Goal: Transaction & Acquisition: Purchase product/service

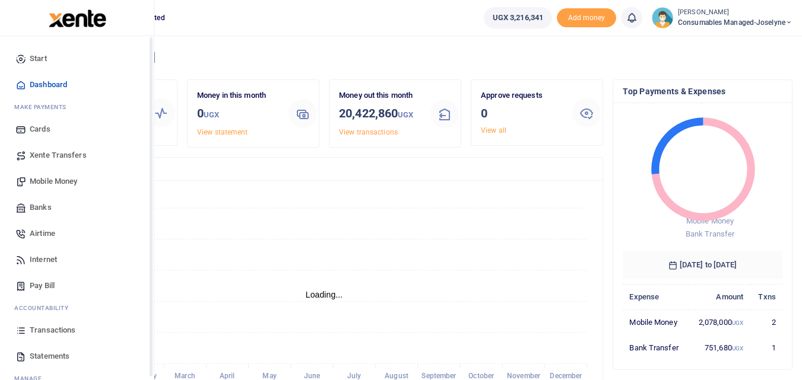
scroll to position [9, 9]
click at [62, 184] on span "Mobile Money" at bounding box center [53, 182] width 47 height 12
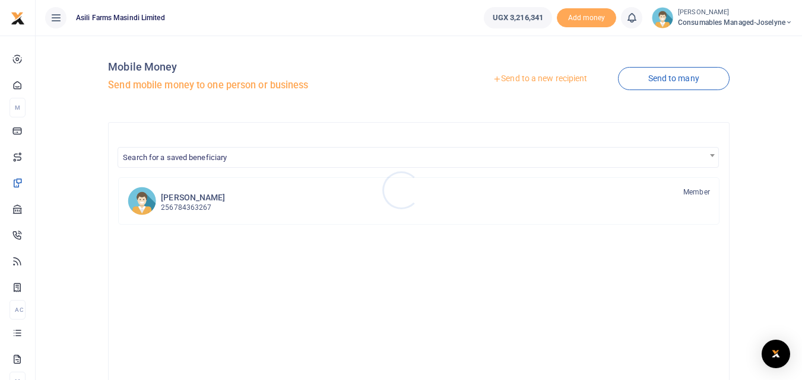
click at [545, 77] on div at bounding box center [401, 190] width 802 height 380
click at [545, 77] on link "Send to a new recipient" at bounding box center [539, 78] width 155 height 21
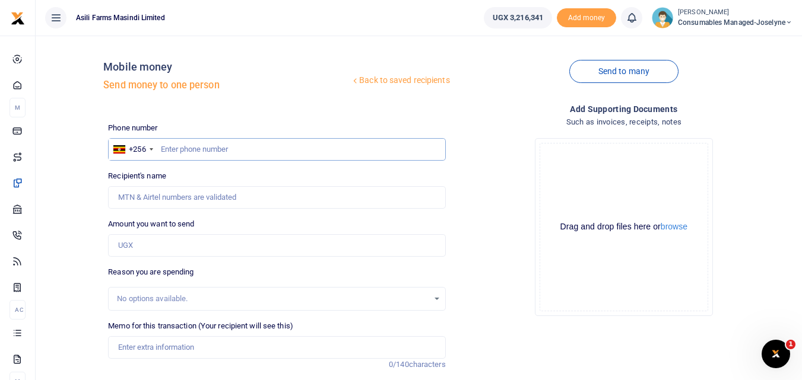
click at [182, 155] on input "text" at bounding box center [276, 149] width 337 height 23
type input "759733736"
type input "[PERSON_NAME]"
type input "759733736"
click at [179, 233] on div "Amount you want to send Amount is required." at bounding box center [276, 237] width 337 height 39
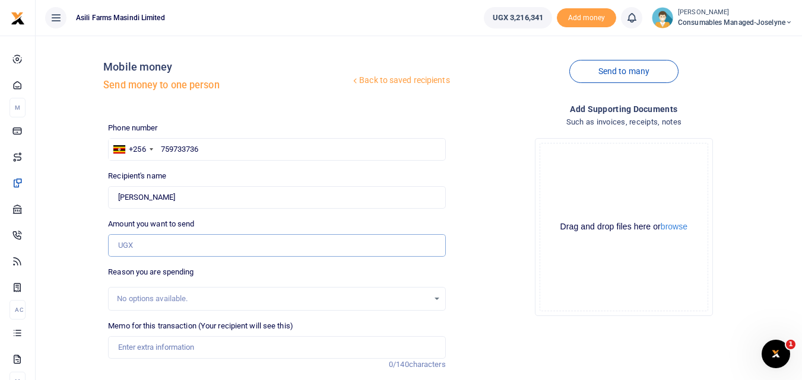
click at [164, 240] on input "Amount you want to send" at bounding box center [276, 245] width 337 height 23
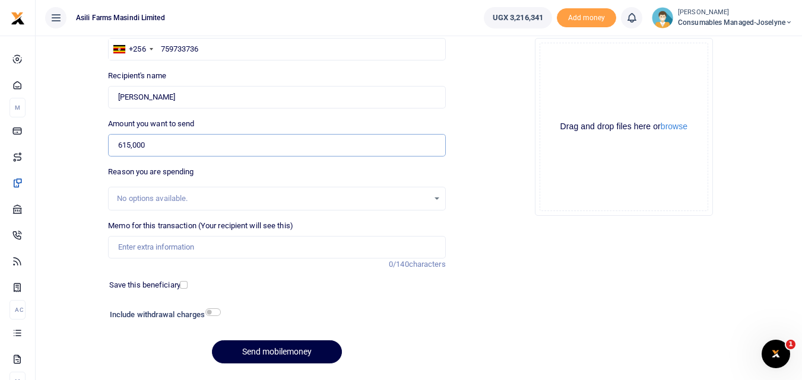
scroll to position [112, 0]
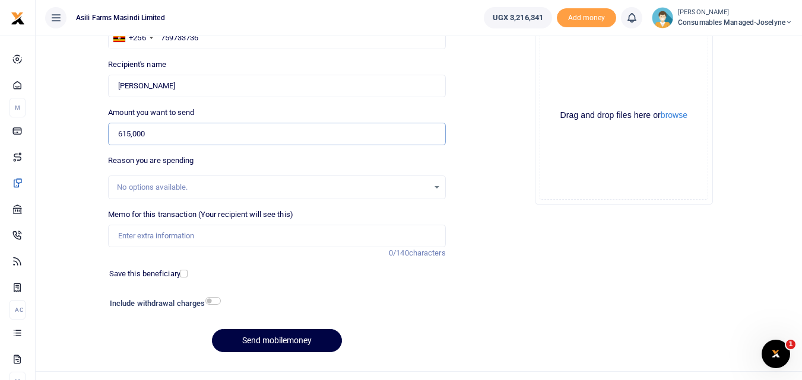
type input "615,000"
click at [163, 233] on input "Memo for this transaction (Your recipient will see this)" at bounding box center [276, 236] width 337 height 23
paste input "WK 37 /001 / 22"
click at [162, 239] on input "WK 37 /001 / 22 Staff Ruler 5m for crop monitoring team" at bounding box center [276, 236] width 337 height 23
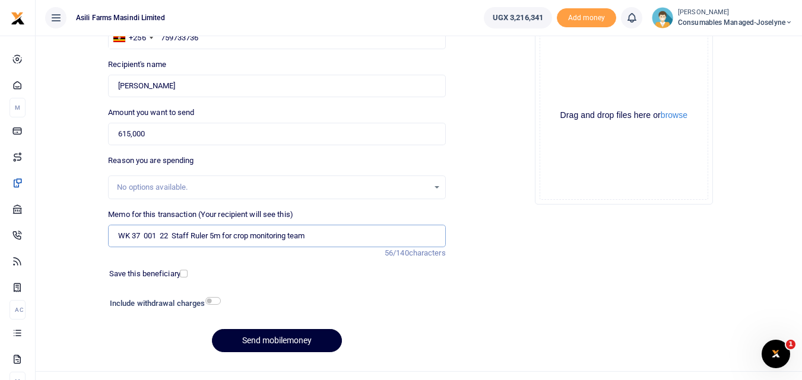
type input "WK 37 001 22 Staff Ruler 5m for crop monitoring team"
click at [249, 338] on button "Send mobilemoney" at bounding box center [277, 340] width 130 height 23
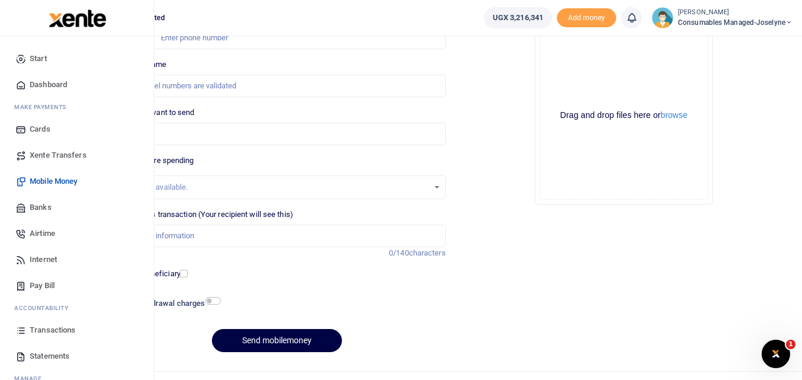
click at [17, 330] on icon at bounding box center [20, 330] width 11 height 11
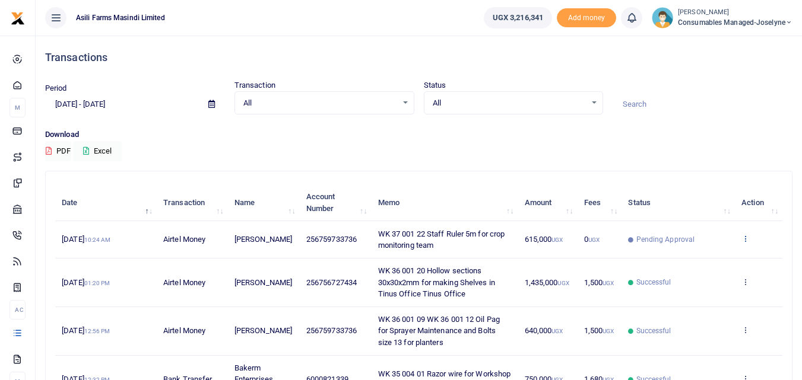
click at [745, 238] on icon at bounding box center [745, 238] width 8 height 8
click at [702, 259] on link "View details" at bounding box center [702, 258] width 94 height 17
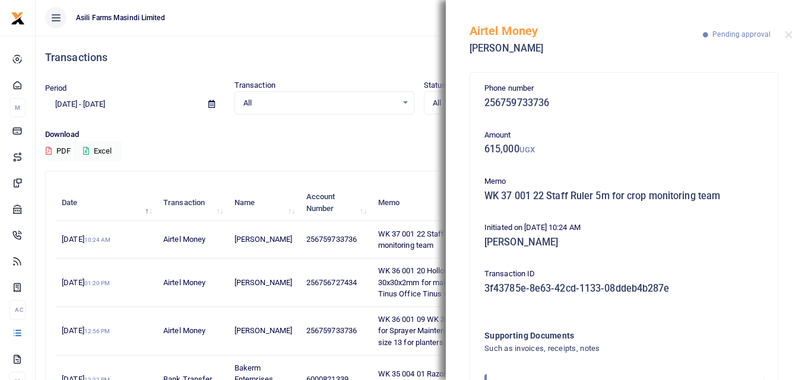
scroll to position [71, 0]
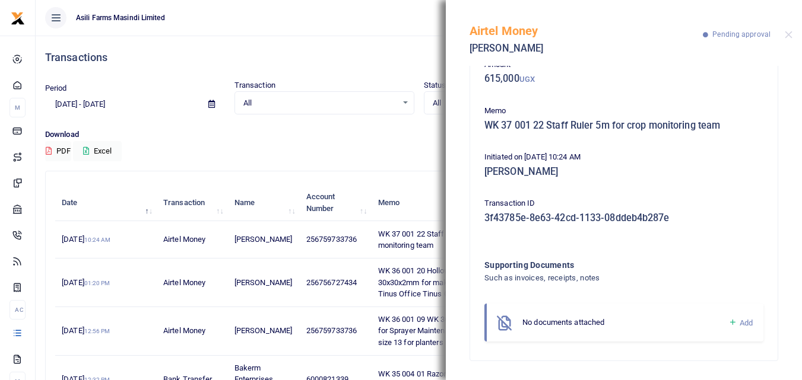
click at [728, 323] on icon at bounding box center [732, 323] width 9 height 11
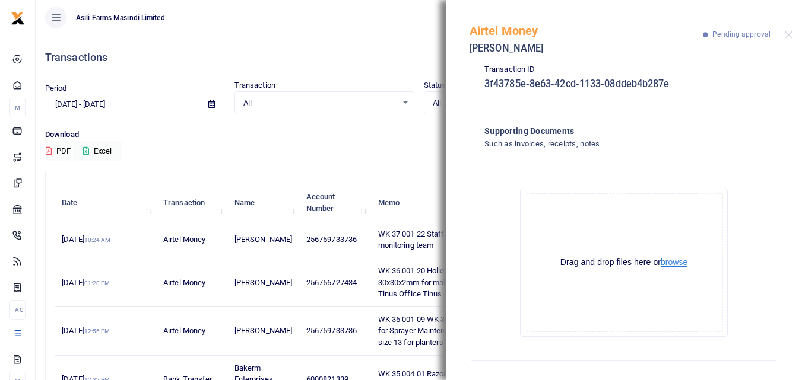
click at [678, 264] on button "browse" at bounding box center [674, 262] width 27 height 9
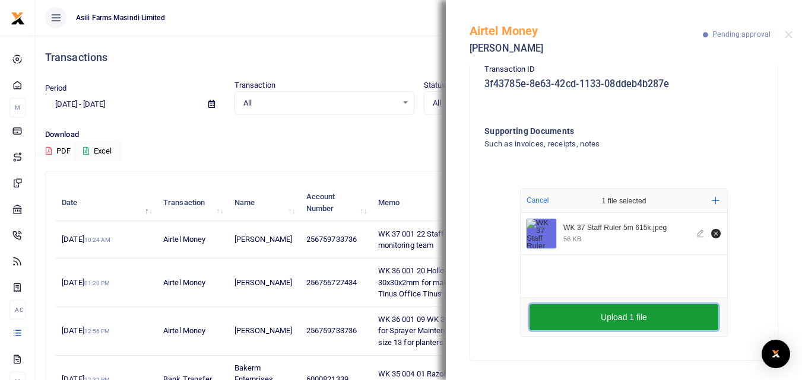
click at [592, 315] on button "Upload 1 file" at bounding box center [623, 317] width 189 height 26
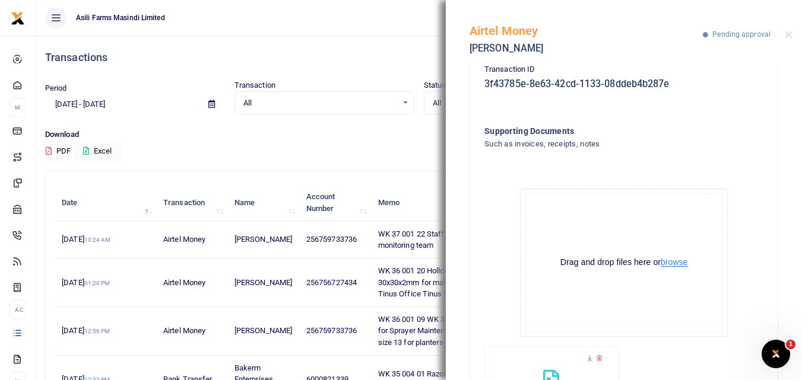
scroll to position [0, 0]
click at [789, 34] on button "Close" at bounding box center [789, 35] width 8 height 8
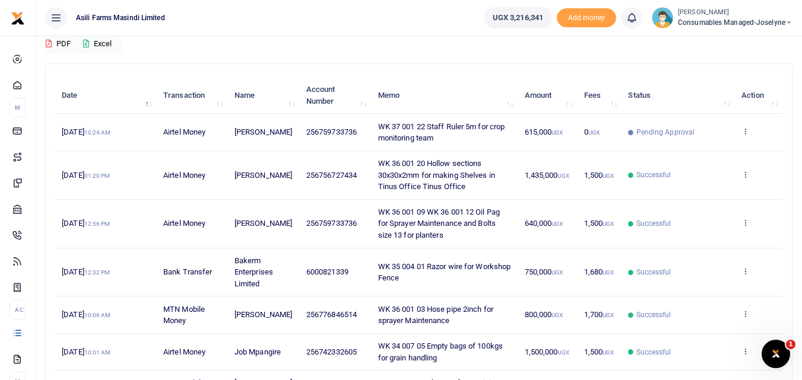
scroll to position [138, 0]
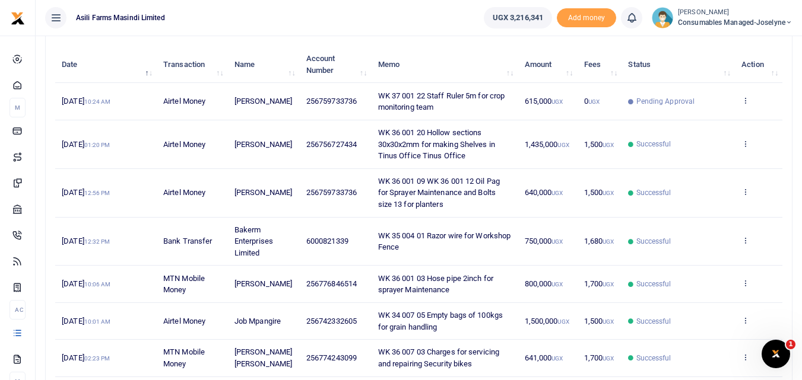
drag, startPoint x: 800, startPoint y: 220, endPoint x: 804, endPoint y: 191, distance: 29.3
click at [802, 191] on html "Start Dashboard M ake Payments Cards Xente Transfers Mobile Money Banks Airtime" at bounding box center [401, 216] width 802 height 708
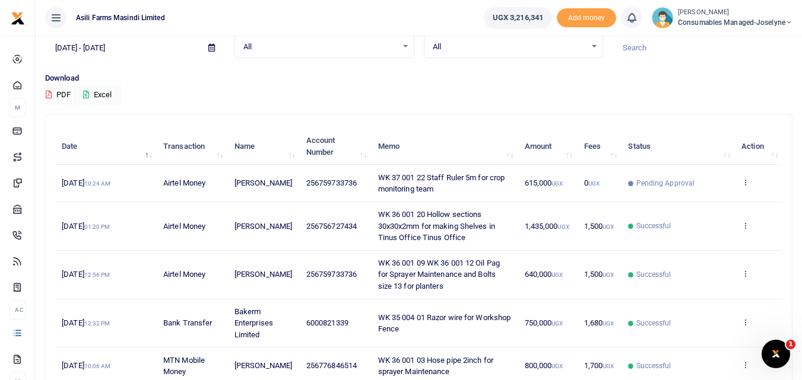
scroll to position [0, 0]
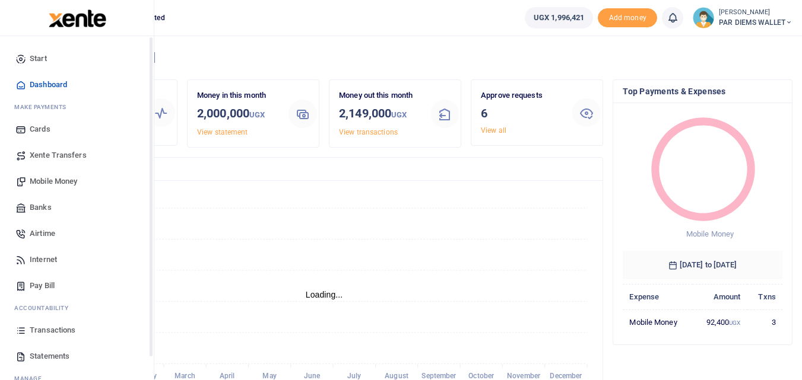
scroll to position [9, 9]
click at [20, 328] on icon at bounding box center [20, 330] width 11 height 11
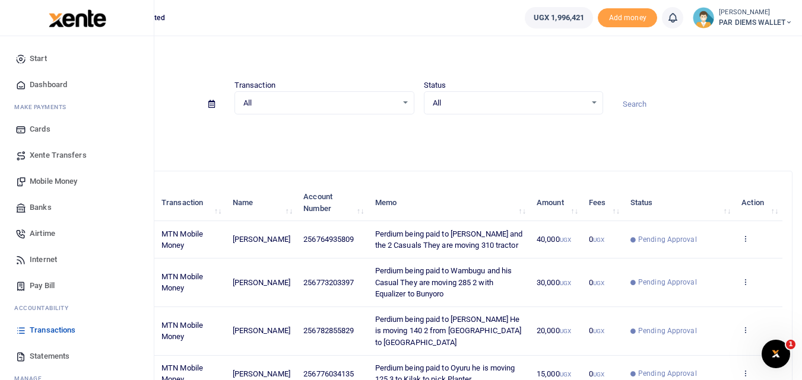
click at [50, 180] on span "Mobile Money" at bounding box center [53, 182] width 47 height 12
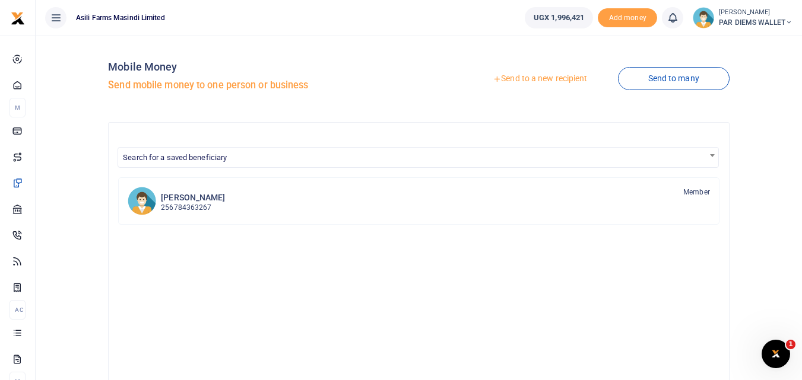
click at [537, 75] on link "Send to a new recipient" at bounding box center [539, 78] width 155 height 21
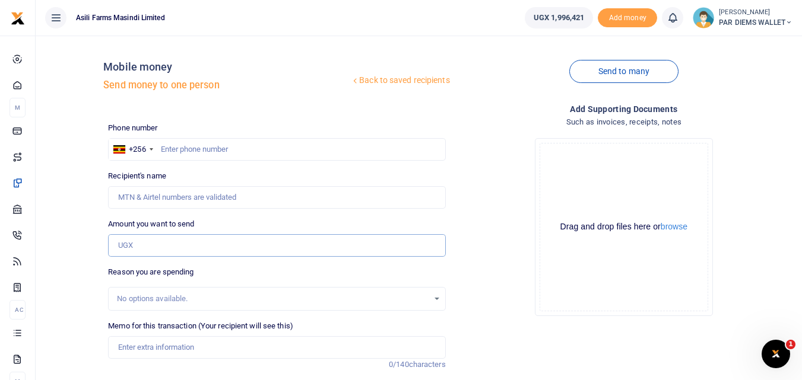
click at [141, 243] on input "Amount you want to send" at bounding box center [276, 245] width 337 height 23
paste input "0777043841"
type input "0777043841"
click at [178, 153] on input "text" at bounding box center [276, 149] width 337 height 23
type input "777043841"
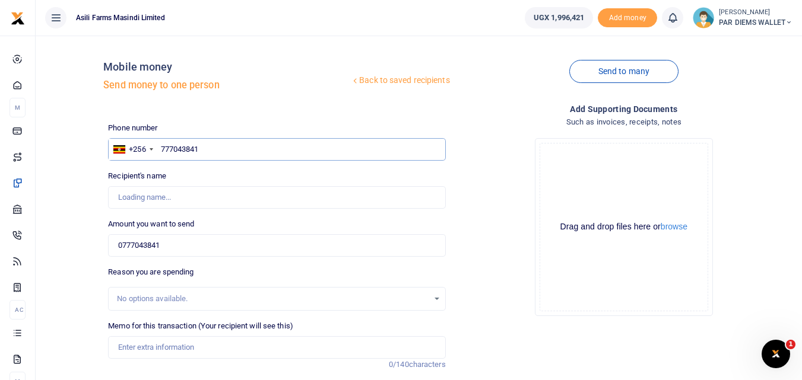
type input "[PERSON_NAME]"
type input "777043841"
click at [176, 246] on input "0777043841" at bounding box center [276, 245] width 337 height 23
click at [140, 245] on input "Amount you want to send" at bounding box center [276, 245] width 337 height 23
paste input "0777043841"
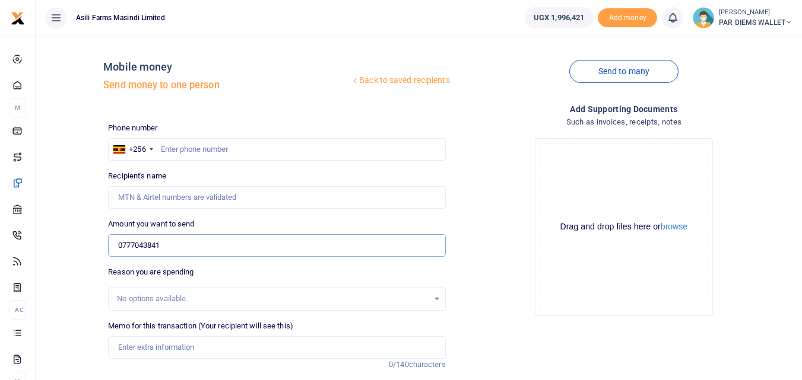
type input "0777043841"
click at [182, 149] on input "text" at bounding box center [276, 149] width 337 height 23
type input "777043841"
type input "[PERSON_NAME]"
type input "777043841"
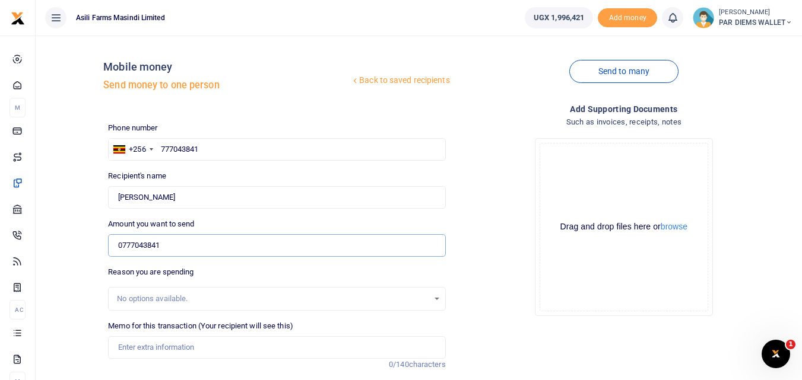
click at [188, 243] on input "0777043841" at bounding box center [276, 245] width 337 height 23
type input "0"
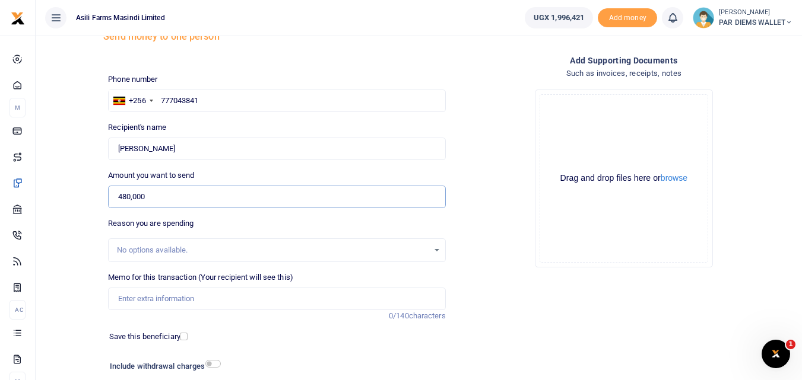
scroll to position [65, 0]
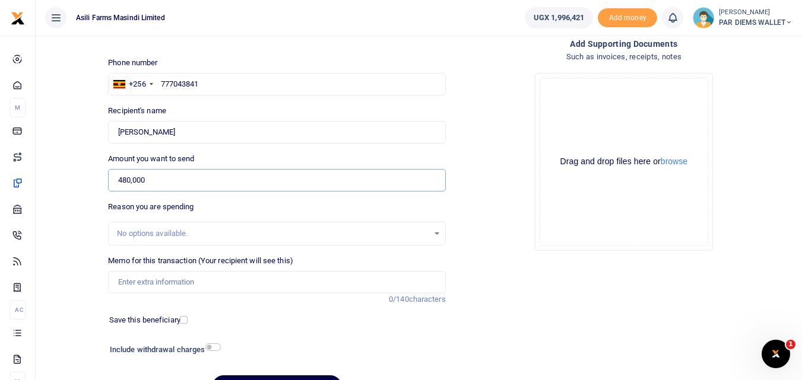
type input "480,000"
click at [164, 285] on input "Memo for this transaction (Your recipient will see this)" at bounding box center [276, 282] width 337 height 23
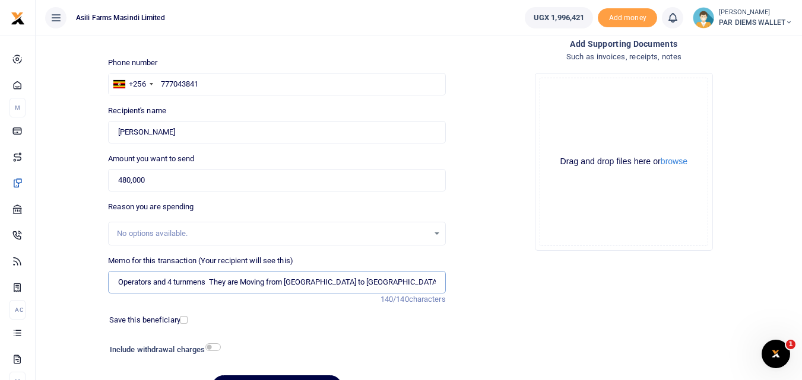
scroll to position [0, 185]
type input "Accomodation Lunch Super and parking for 4 combine Operators and 4 turnmens The…"
click at [575, 100] on div "Drag and drop files here or browse Powered by Uppy" at bounding box center [624, 162] width 169 height 169
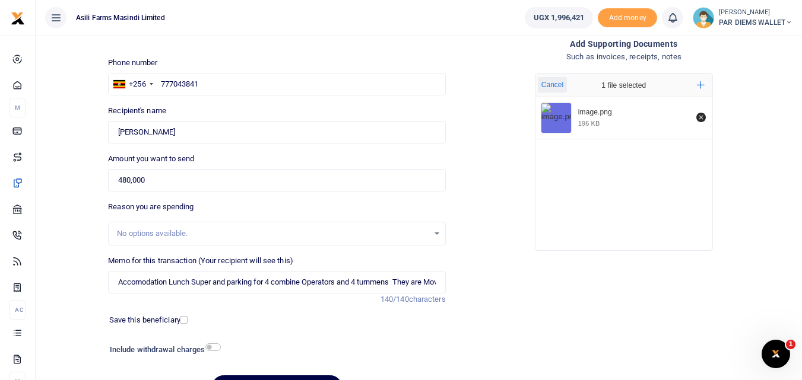
scroll to position [134, 0]
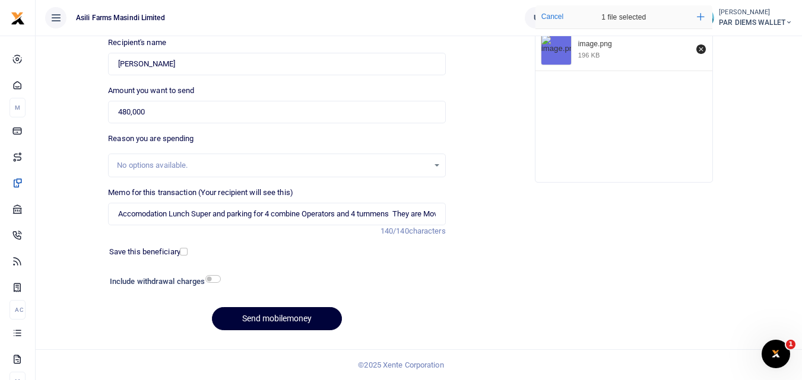
click at [264, 314] on button "Send mobilemoney" at bounding box center [277, 318] width 130 height 23
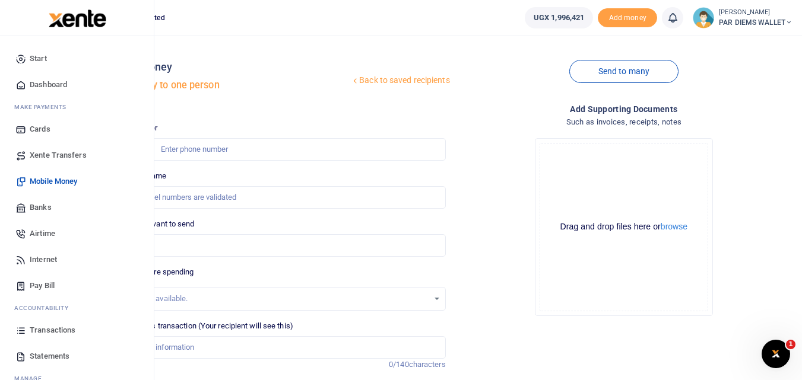
click at [23, 328] on icon at bounding box center [20, 330] width 11 height 11
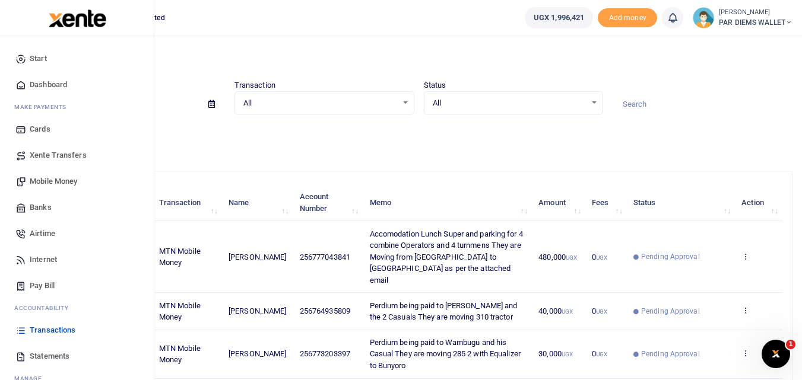
click at [52, 178] on span "Mobile Money" at bounding box center [53, 182] width 47 height 12
click at [67, 182] on span "Mobile Money" at bounding box center [53, 182] width 47 height 12
click at [65, 185] on span "Mobile Money" at bounding box center [53, 182] width 47 height 12
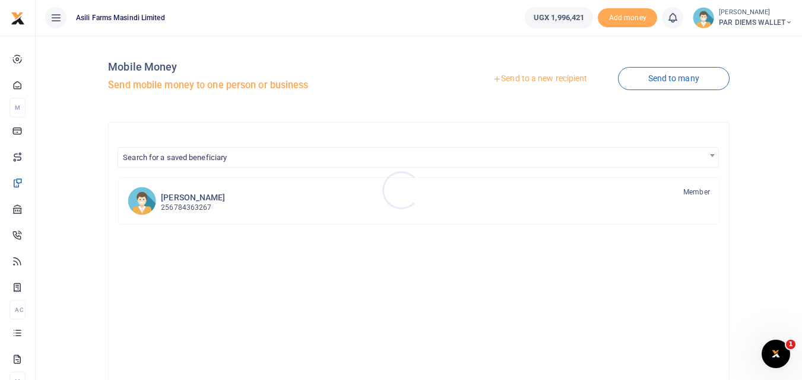
click at [532, 78] on div at bounding box center [401, 190] width 802 height 380
click at [532, 78] on link "Send to a new recipient" at bounding box center [539, 78] width 155 height 21
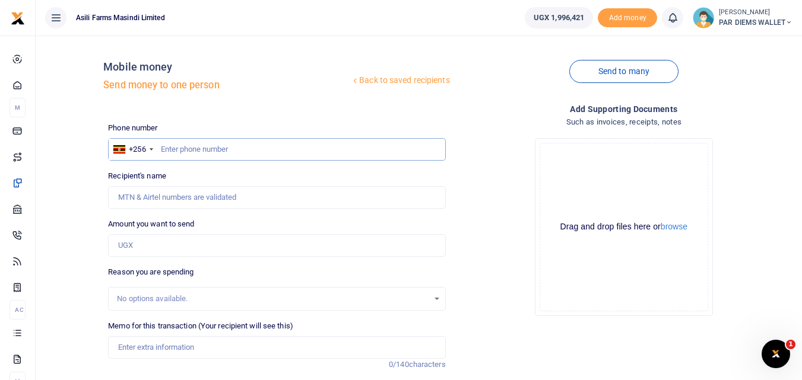
click at [188, 151] on input "text" at bounding box center [276, 149] width 337 height 23
click at [177, 149] on input "text" at bounding box center [276, 149] width 337 height 23
type input "775364221"
type input "Robert Mwakibwa"
type input "775364221"
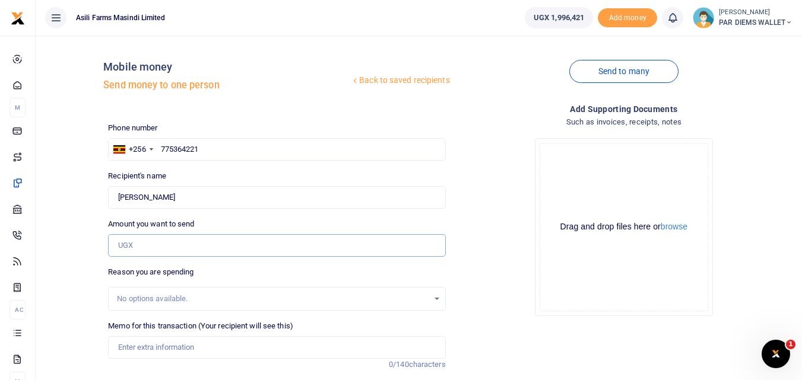
click at [153, 250] on input "Amount you want to send" at bounding box center [276, 245] width 337 height 23
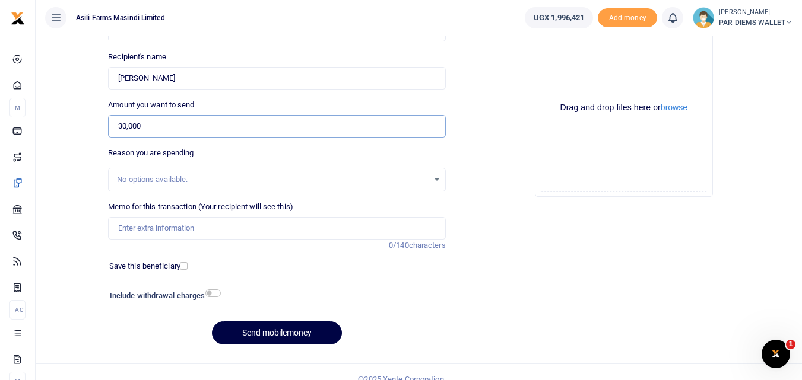
scroll to position [128, 0]
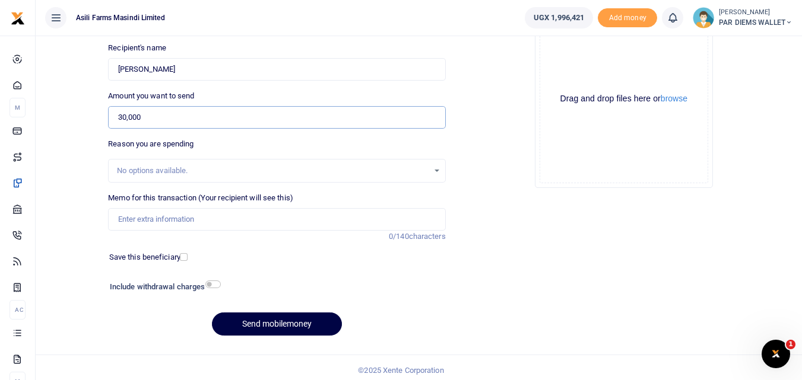
type input "30,000"
click at [187, 222] on input "Memo for this transaction (Your recipient will see this)" at bounding box center [276, 219] width 337 height 23
type input "Lunch for 3People escorting the combines Tata Driver Mechanic and Tyre Man"
click at [576, 72] on div "Drag and drop files here or browse Powered by Uppy" at bounding box center [624, 99] width 169 height 169
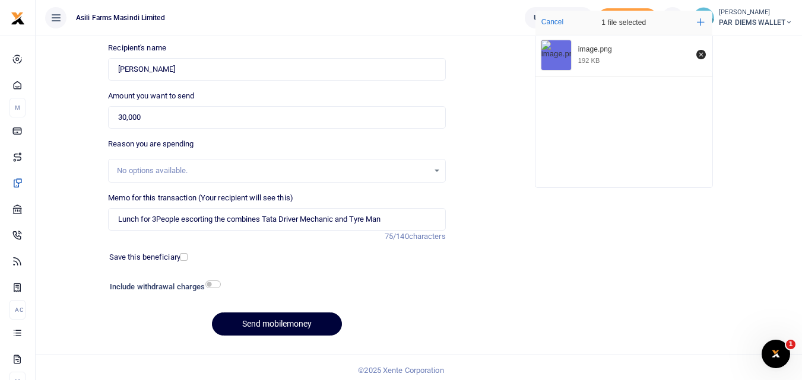
click at [255, 330] on button "Send mobilemoney" at bounding box center [277, 324] width 130 height 23
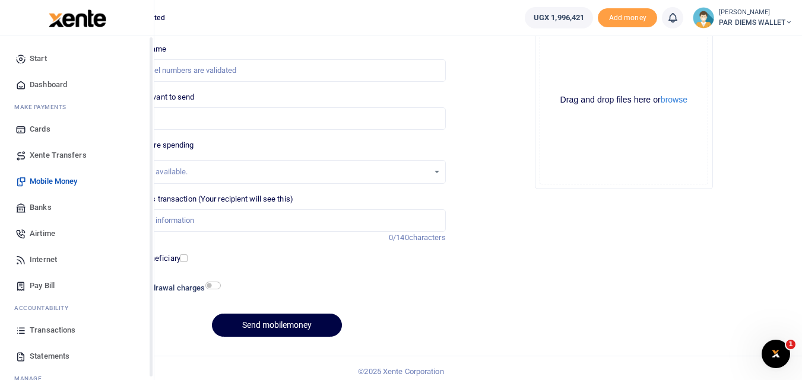
click at [22, 331] on icon at bounding box center [20, 330] width 11 height 11
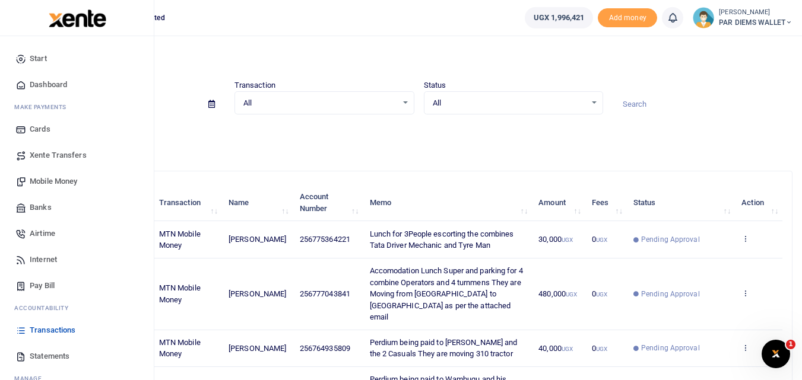
click at [52, 176] on span "Mobile Money" at bounding box center [53, 182] width 47 height 12
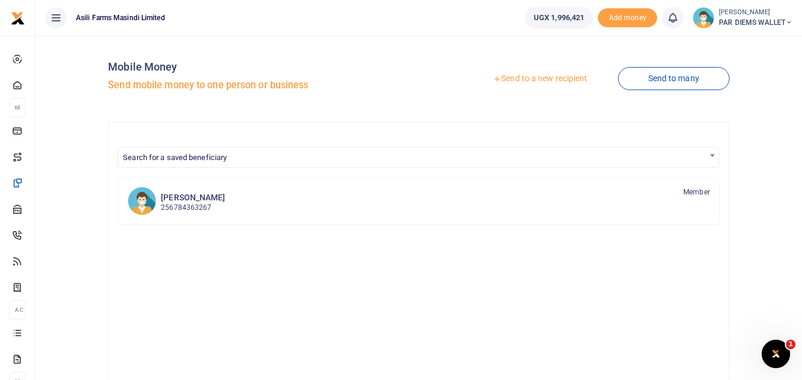
click at [525, 76] on link "Send to a new recipient" at bounding box center [539, 78] width 155 height 21
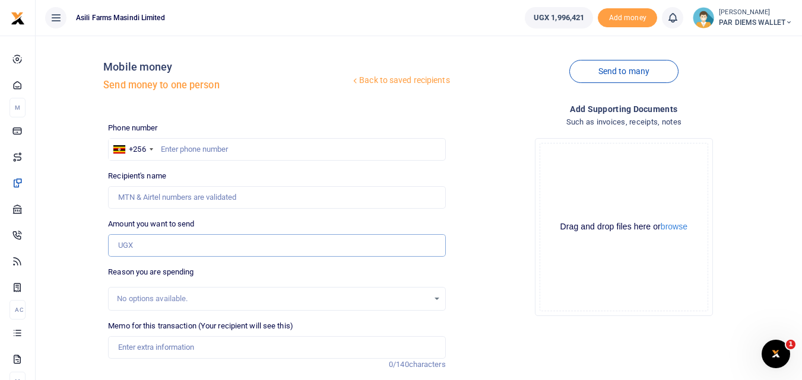
click at [143, 245] on input "Amount you want to send" at bounding box center [276, 245] width 337 height 23
drag, startPoint x: 143, startPoint y: 245, endPoint x: 479, endPoint y: 145, distance: 350.4
click at [479, 145] on div "Drop your files here Drag and drop files here or browse Powered by Uppy" at bounding box center [623, 227] width 337 height 197
click at [141, 245] on input "Amount you want to send" at bounding box center [276, 245] width 337 height 23
paste input "256 776 034135"
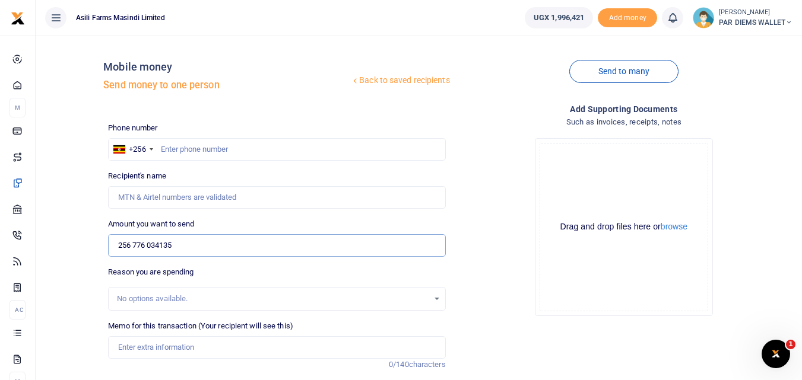
type input "256 776 034135"
click at [181, 148] on input "text" at bounding box center [276, 149] width 337 height 23
click at [221, 242] on input "256 776 034135" at bounding box center [276, 245] width 337 height 23
click at [221, 157] on input "776034135" at bounding box center [276, 149] width 337 height 23
click at [212, 152] on input "776034135" at bounding box center [276, 149] width 337 height 23
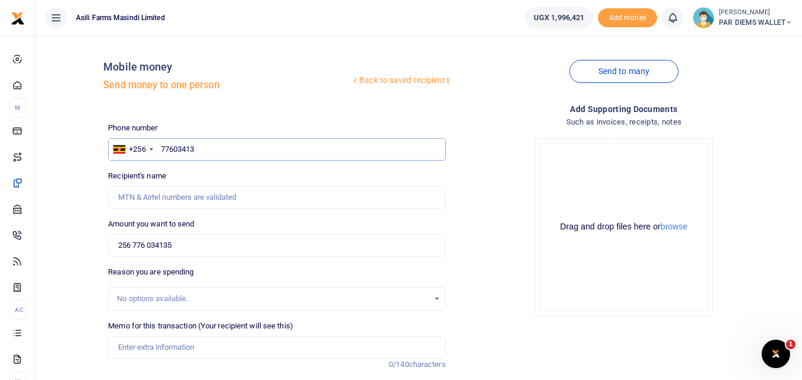
type input "776034135"
type input "[PERSON_NAME]"
click at [199, 246] on input "256 776 034135" at bounding box center [276, 245] width 337 height 23
type input "2"
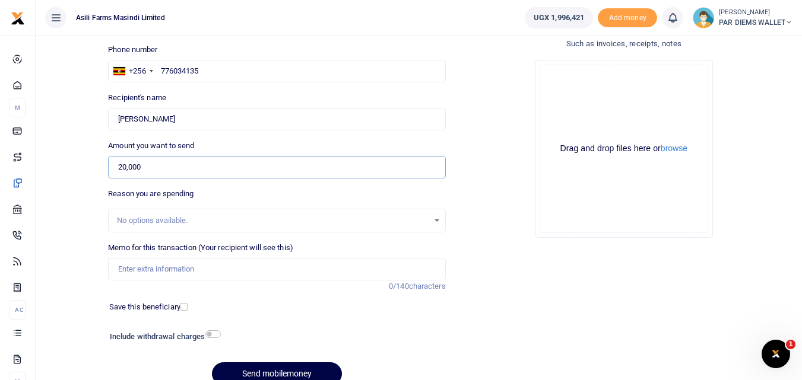
scroll to position [86, 0]
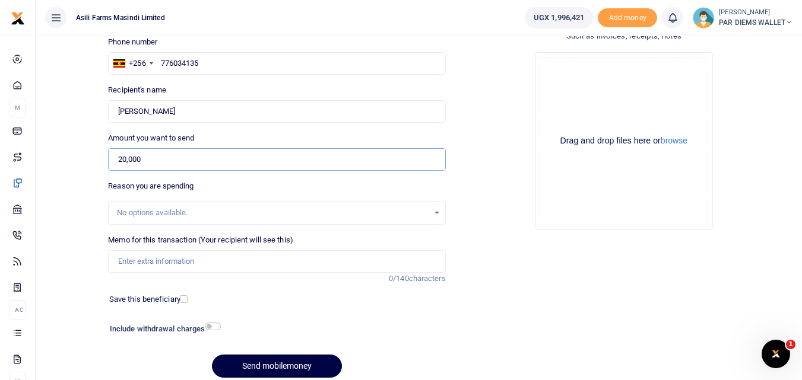
type input "20,000"
click at [214, 262] on input "Memo for this transaction (Your recipient will see this)" at bounding box center [276, 261] width 337 height 23
click at [135, 262] on input "Memo for this transaction (Your recipient will see this)" at bounding box center [276, 261] width 337 height 23
click at [250, 269] on input "Perdium being paid to Joseph Oyuru" at bounding box center [276, 261] width 337 height 23
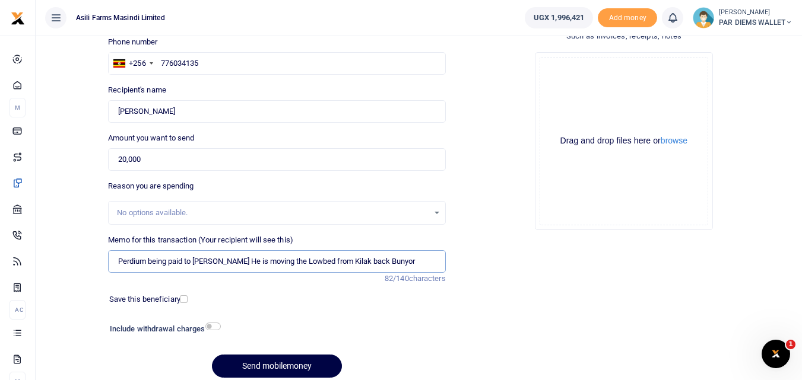
type input "Perdium being paid to Joseph Oyuru He is moving the Lowbed from Kilak back Buny…"
click at [566, 88] on div "Drag and drop files here or browse Powered by Uppy" at bounding box center [624, 141] width 169 height 169
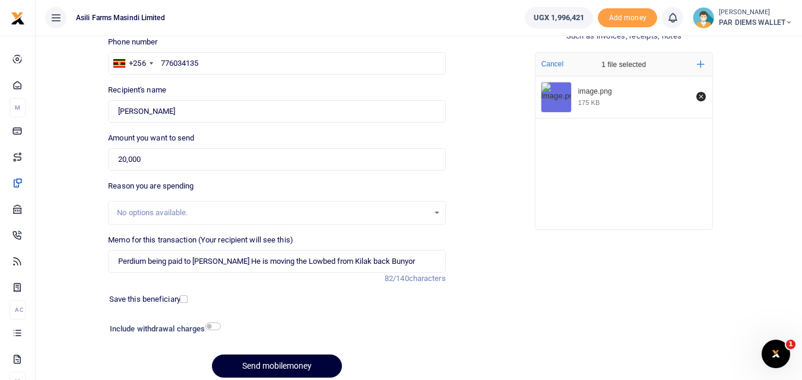
click at [268, 365] on button "Send mobilemoney" at bounding box center [277, 366] width 130 height 23
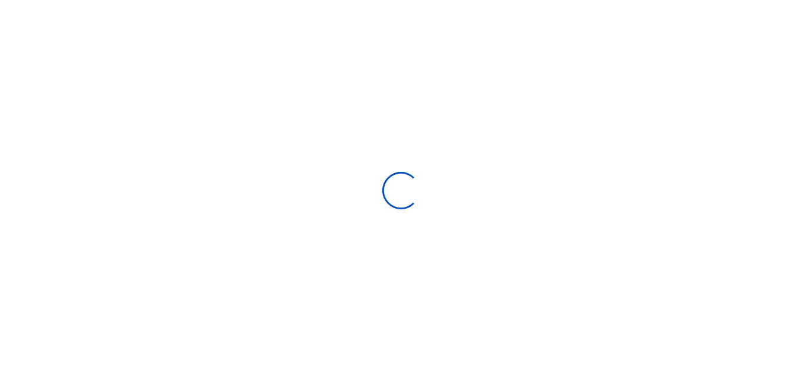
scroll to position [86, 0]
select select
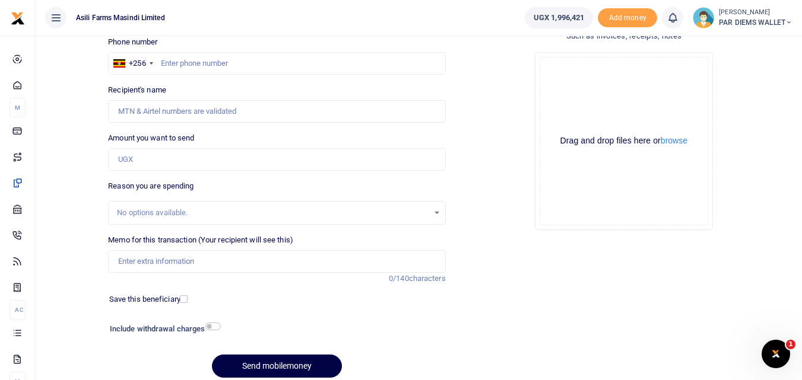
scroll to position [0, 0]
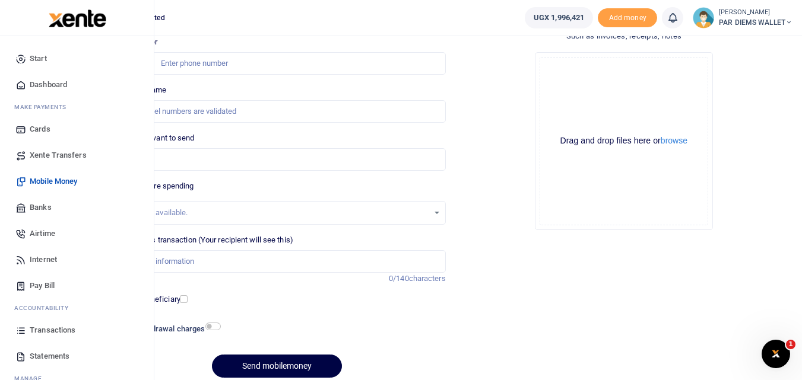
click at [19, 329] on icon at bounding box center [20, 330] width 11 height 11
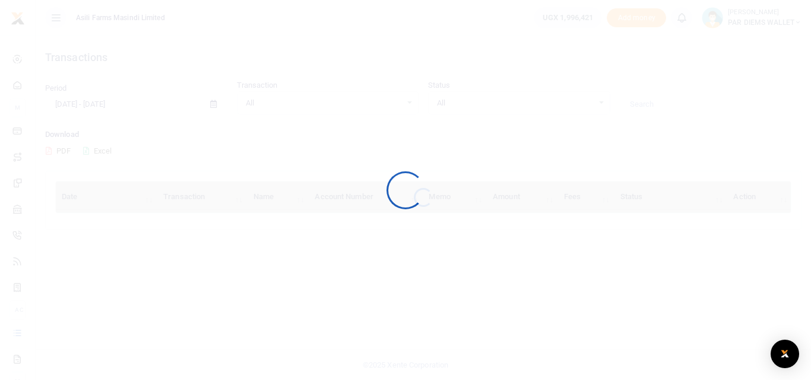
click at [19, 329] on div at bounding box center [405, 190] width 811 height 380
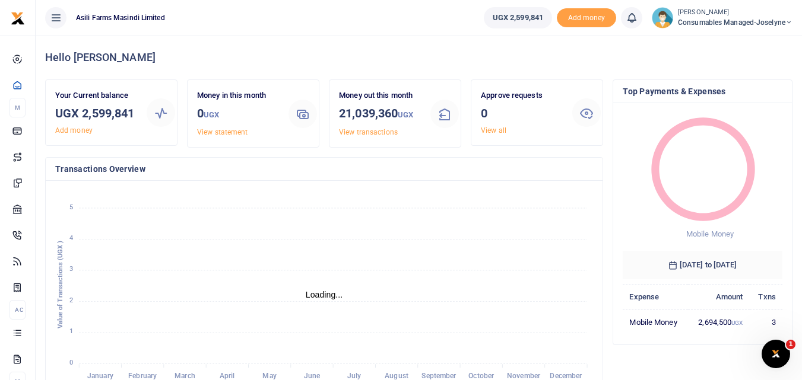
scroll to position [9, 9]
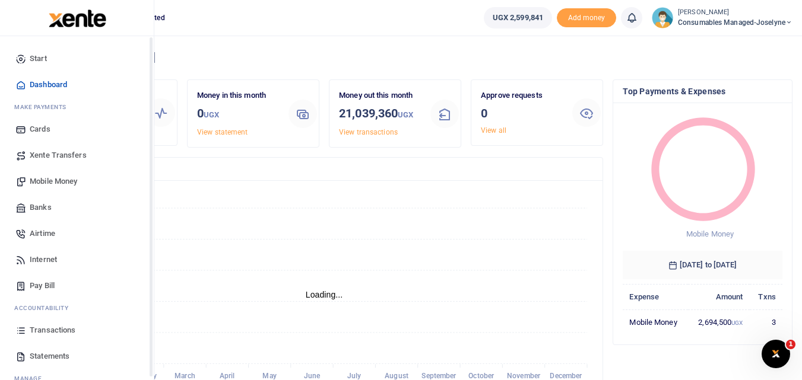
click at [18, 331] on icon at bounding box center [20, 330] width 11 height 11
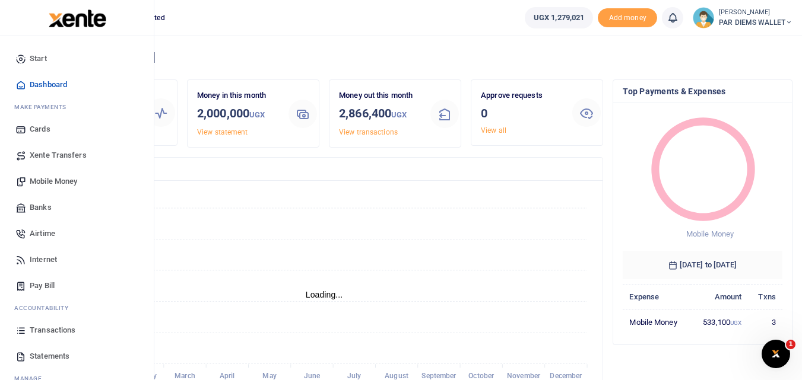
click at [26, 342] on link "Transactions" at bounding box center [76, 331] width 135 height 26
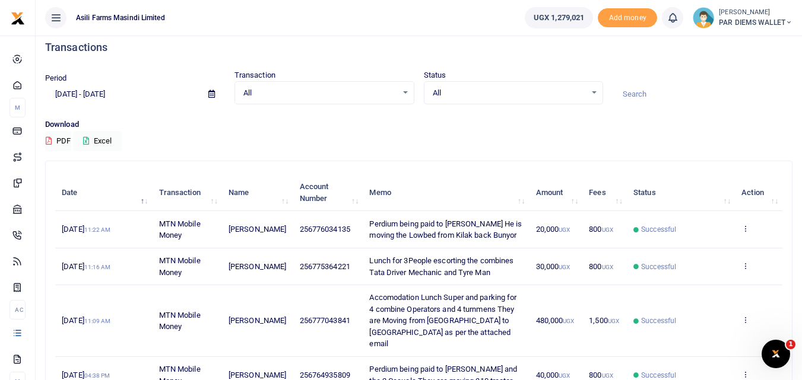
scroll to position [11, 0]
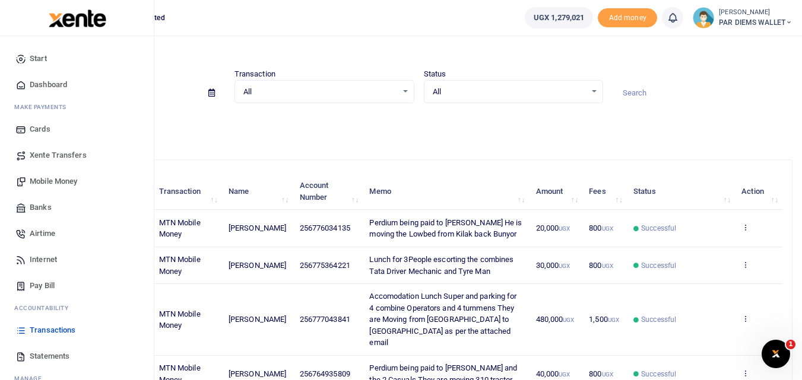
click at [52, 178] on span "Mobile Money" at bounding box center [53, 182] width 47 height 12
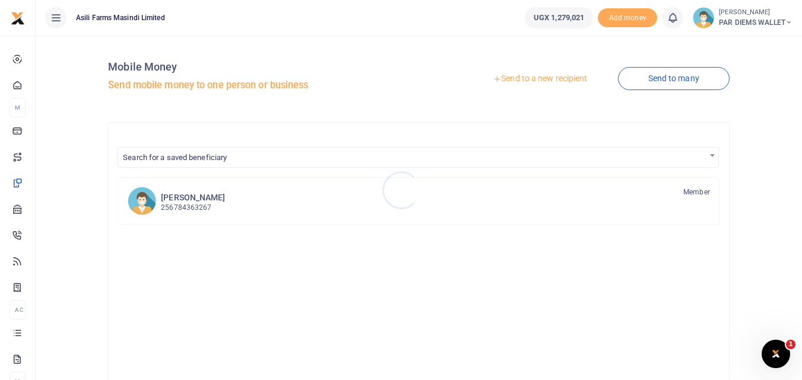
click at [529, 78] on div at bounding box center [401, 190] width 802 height 380
click at [525, 77] on link "Send to a new recipient" at bounding box center [539, 78] width 155 height 21
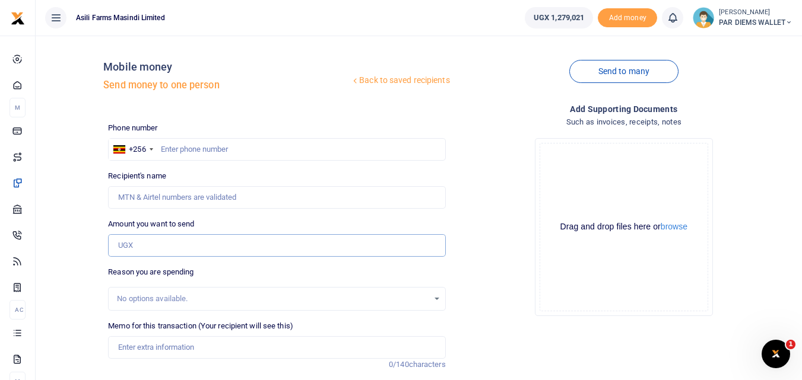
click at [138, 243] on input "Amount you want to send" at bounding box center [276, 245] width 337 height 23
paste input "256705011234"
type input "256705011234"
click at [169, 155] on input "text" at bounding box center [276, 149] width 337 height 23
click at [254, 200] on input "Recipient's name" at bounding box center [276, 197] width 337 height 23
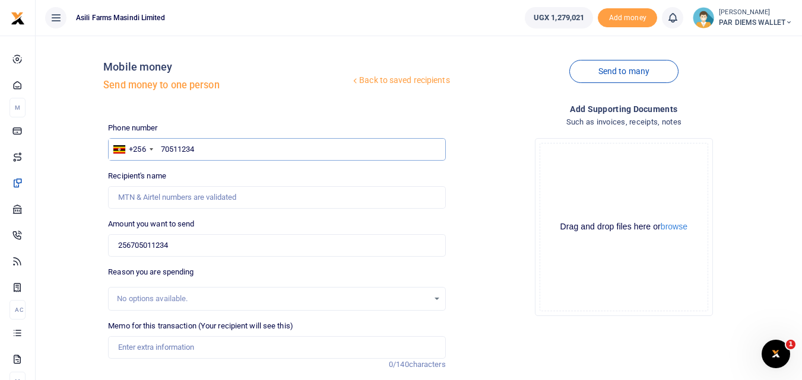
click at [237, 148] on input "70511234" at bounding box center [276, 149] width 337 height 23
type input "7"
type input "705011234"
click at [211, 239] on input "256705011234" at bounding box center [276, 245] width 337 height 23
type input "2"
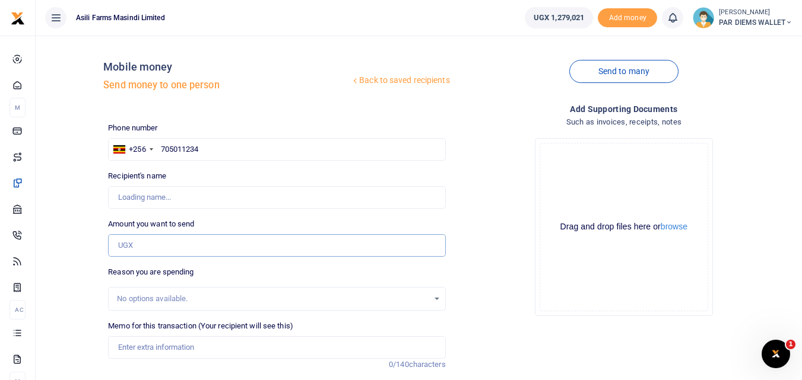
type input "0"
type input "[PERSON_NAME]"
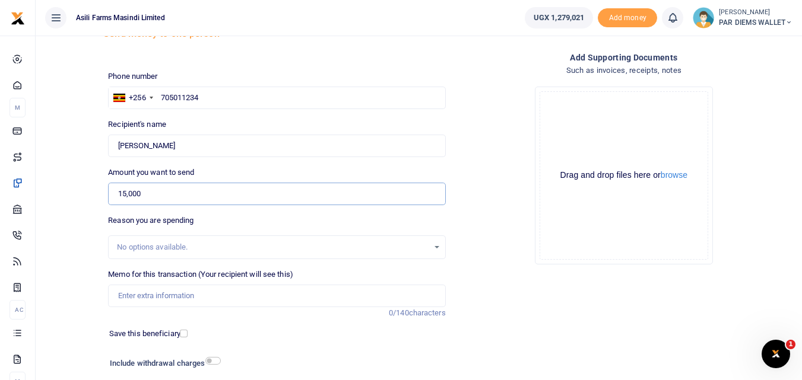
scroll to position [66, 0]
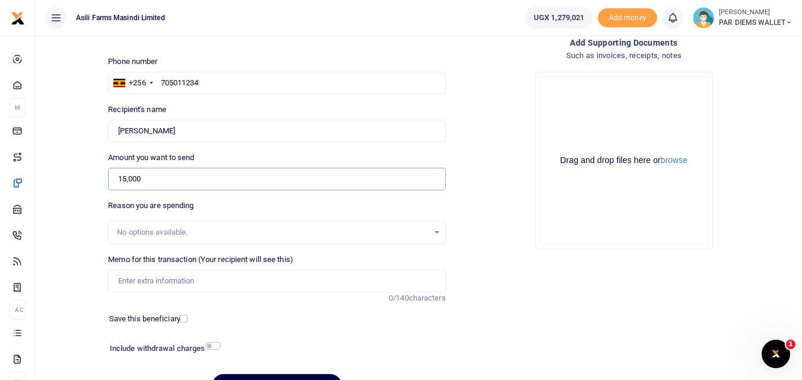
type input "15,000"
click at [206, 287] on input "Memo for this transaction (Your recipient will see this)" at bounding box center [276, 281] width 337 height 23
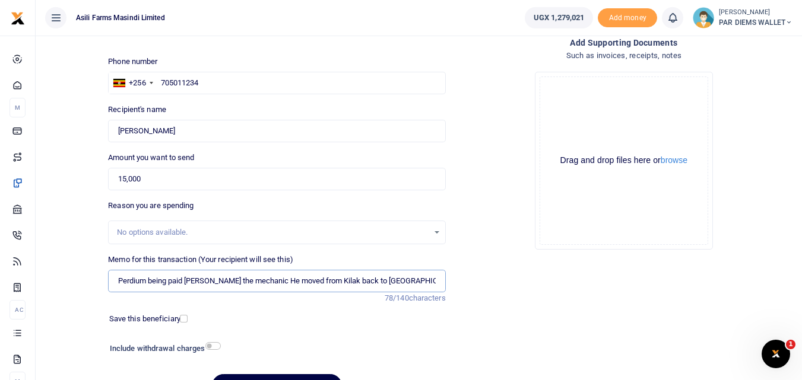
type input "Perdium being paid [PERSON_NAME] the mechanic He moved from Kilak back to [GEOG…"
click at [589, 97] on div "Drag and drop files here or browse Powered by Uppy" at bounding box center [624, 161] width 169 height 169
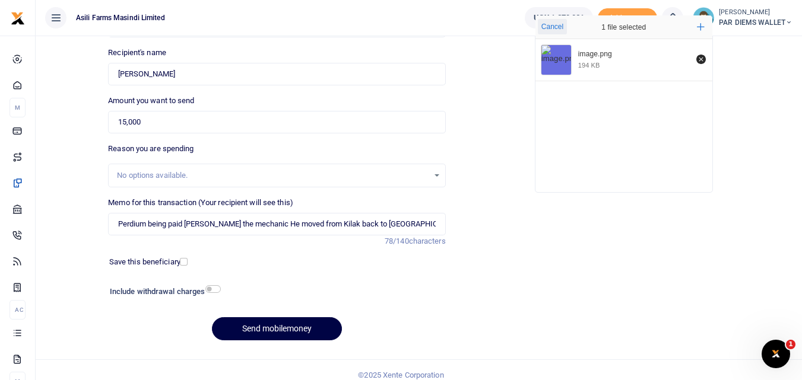
scroll to position [122, 0]
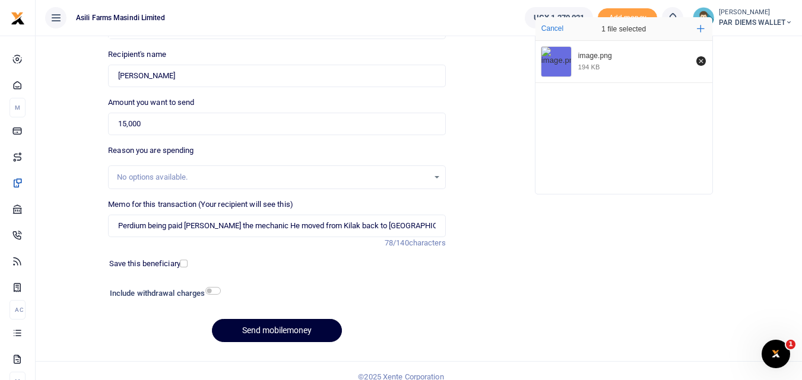
click at [274, 332] on button "Send mobilemoney" at bounding box center [277, 330] width 130 height 23
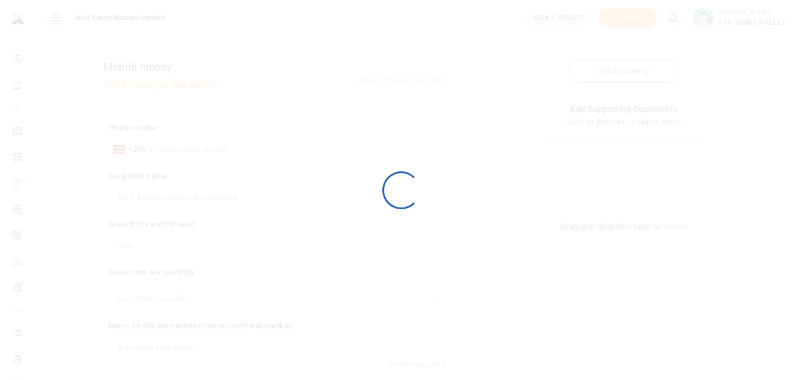
scroll to position [122, 0]
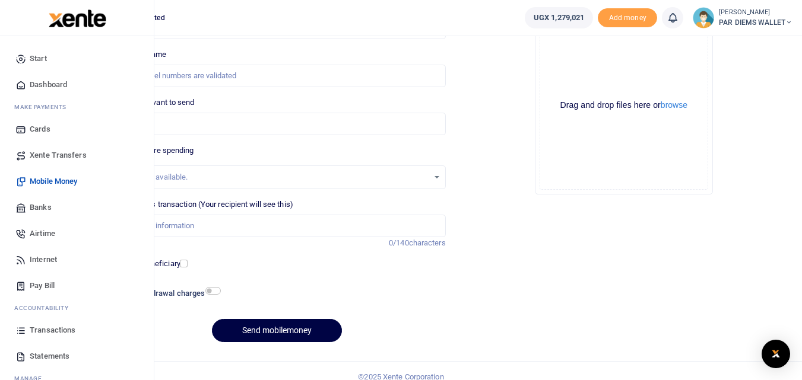
click at [18, 331] on icon at bounding box center [20, 330] width 11 height 11
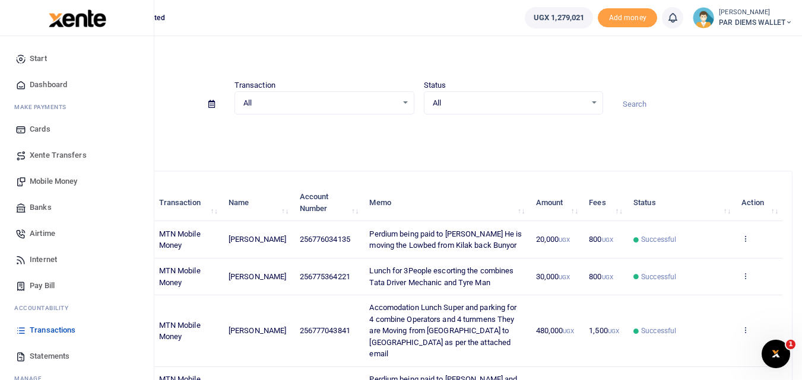
click at [58, 181] on span "Mobile Money" at bounding box center [53, 182] width 47 height 12
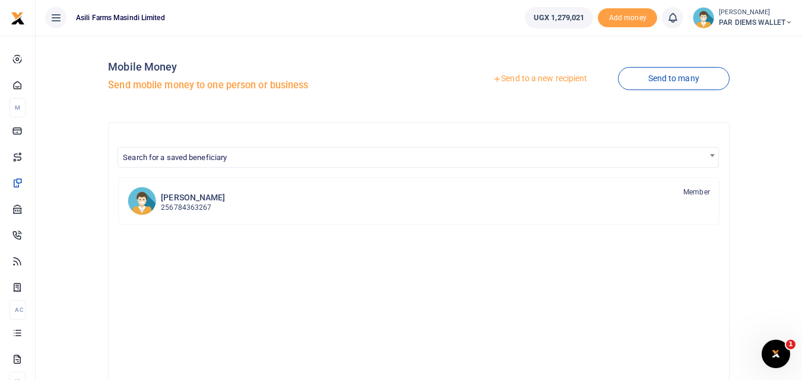
click at [530, 71] on link "Send to a new recipient" at bounding box center [539, 78] width 155 height 21
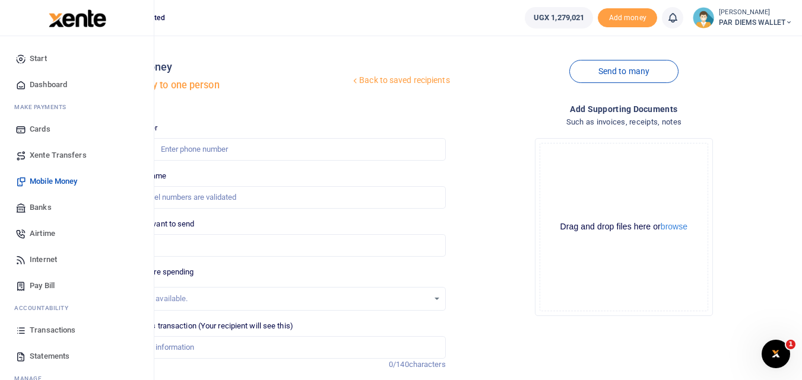
click at [22, 332] on icon at bounding box center [20, 330] width 11 height 11
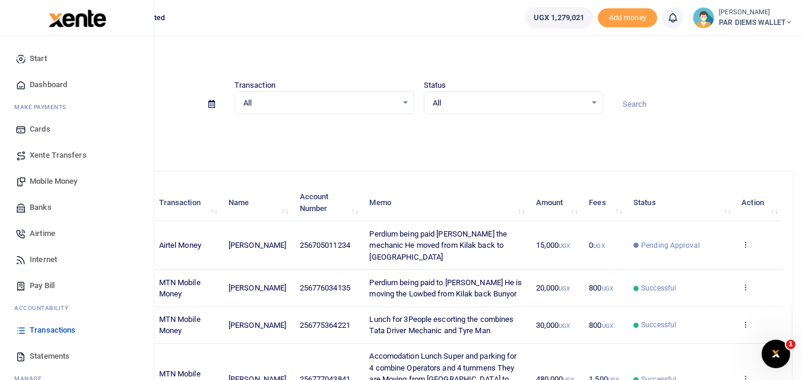
click at [52, 181] on span "Mobile Money" at bounding box center [53, 182] width 47 height 12
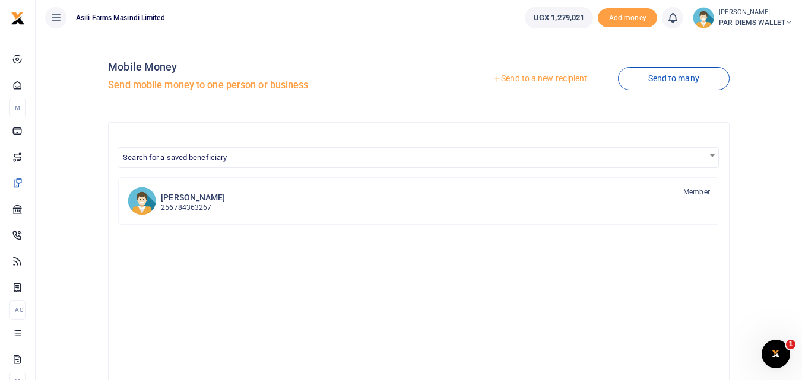
click at [544, 71] on link "Send to a new recipient" at bounding box center [539, 78] width 155 height 21
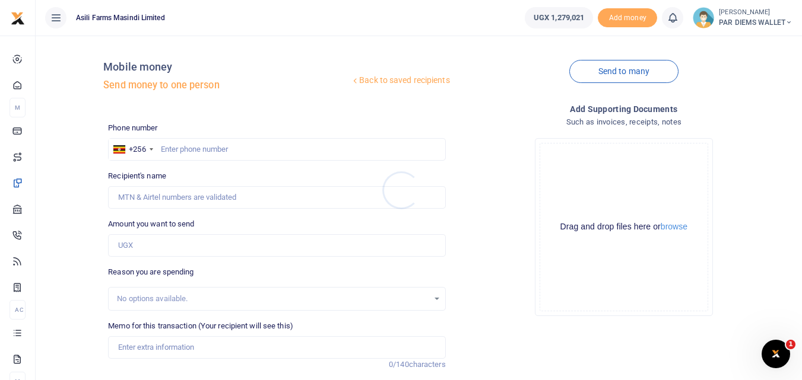
click at [142, 246] on div at bounding box center [401, 190] width 802 height 380
click at [137, 248] on input "Amount you want to send" at bounding box center [276, 245] width 337 height 23
paste input "256783166032"
type input "256783166032"
click at [170, 150] on input "text" at bounding box center [276, 149] width 337 height 23
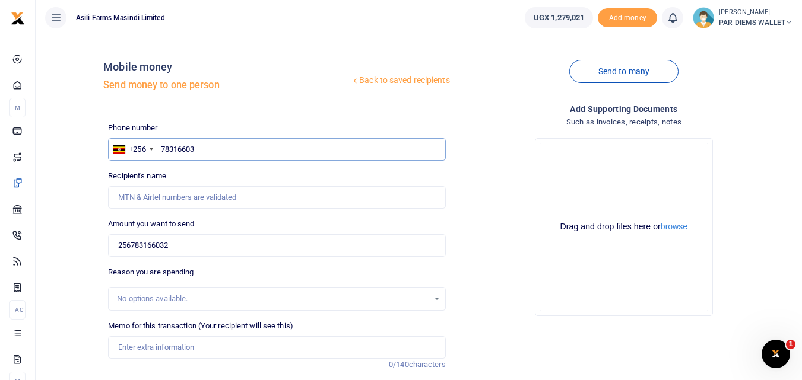
type input "783166032"
type input "Kaahwa Innocent"
type input "783166032"
click at [200, 246] on input "256783166032" at bounding box center [276, 245] width 337 height 23
type input "2"
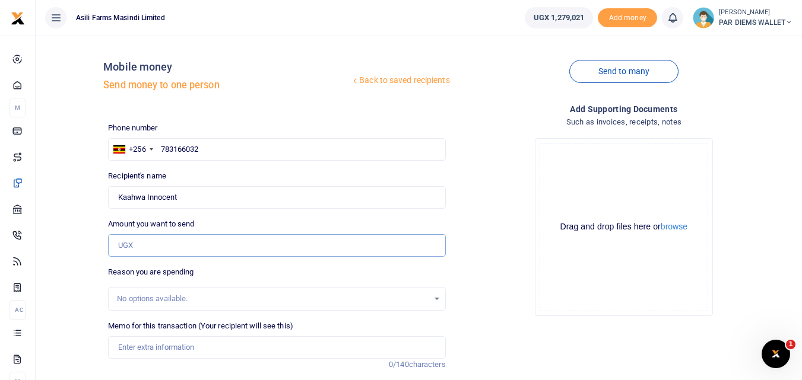
type input "0"
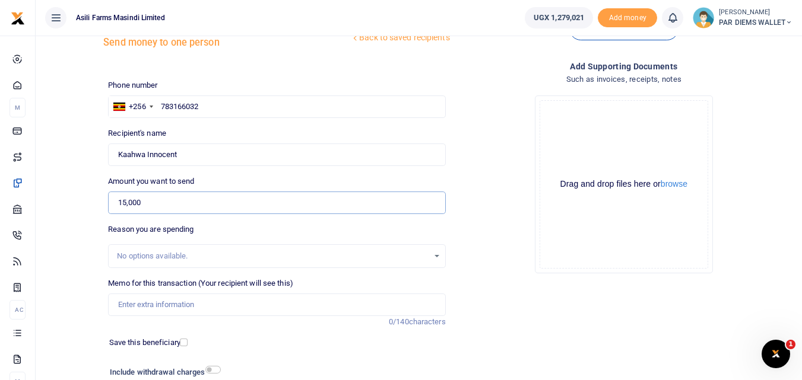
scroll to position [45, 0]
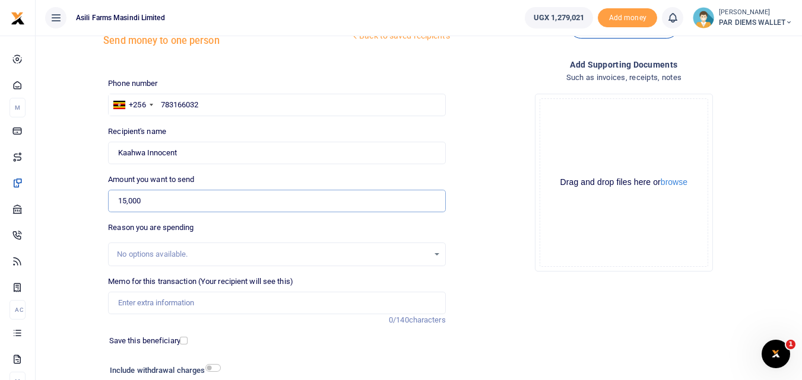
type input "15,000"
click at [255, 300] on input "Memo for this transaction (Your recipient will see this)" at bounding box center [276, 303] width 337 height 23
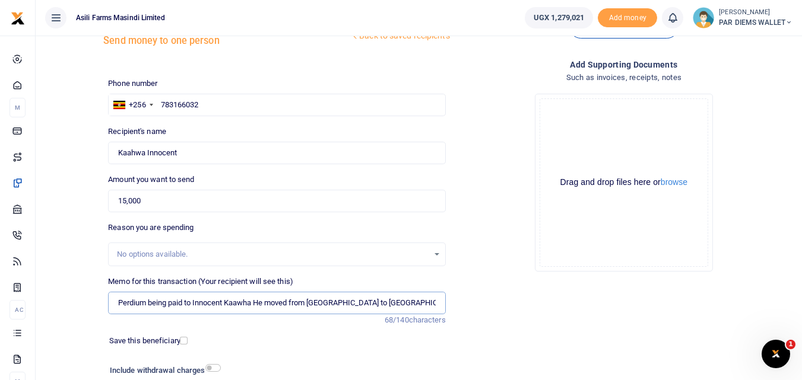
type input "Perdium being paid to Innocent Kaawha He moved from [GEOGRAPHIC_DATA] to [GEOGR…"
click at [587, 110] on div "Drag and drop files here or browse Powered by Uppy" at bounding box center [624, 183] width 169 height 169
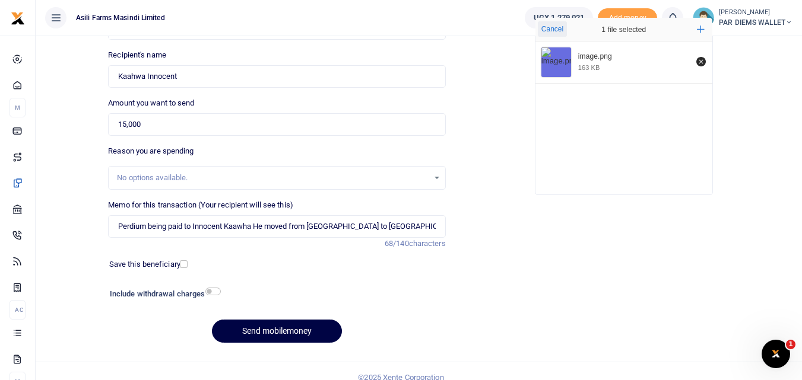
scroll to position [134, 0]
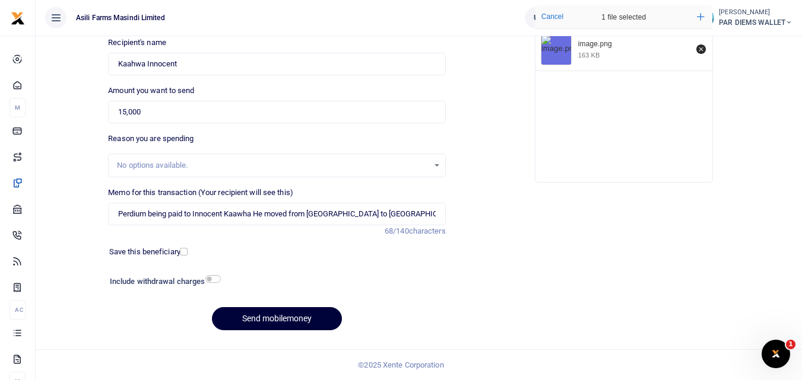
click at [306, 316] on button "Send mobilemoney" at bounding box center [277, 318] width 130 height 23
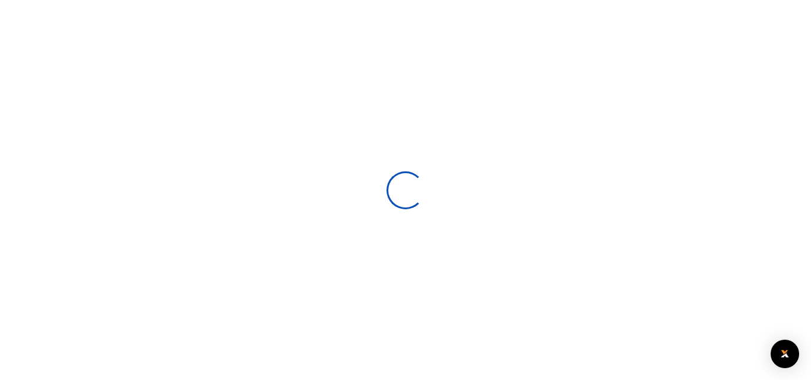
select select
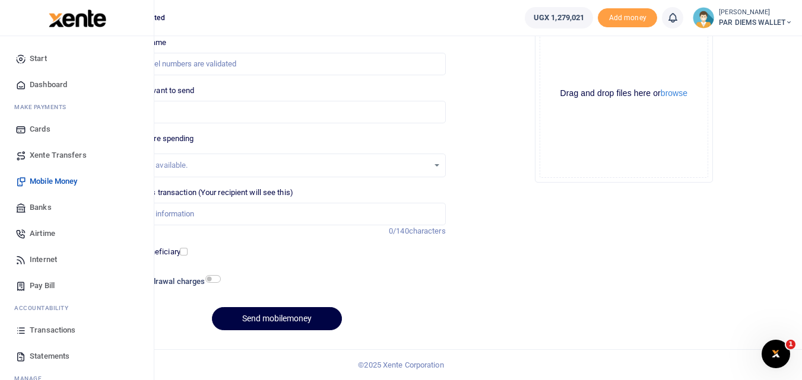
click at [24, 329] on icon at bounding box center [20, 330] width 11 height 11
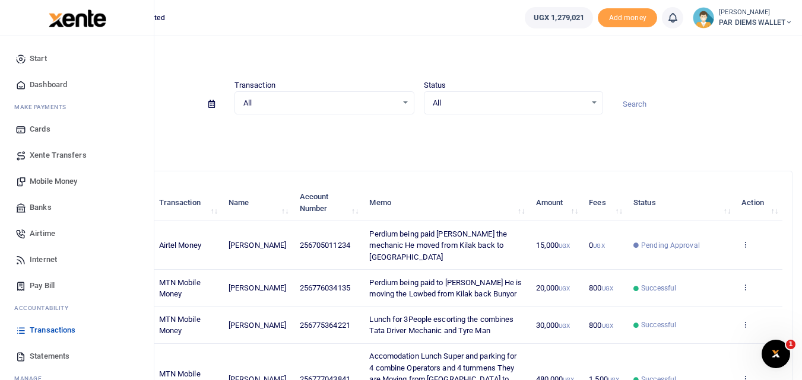
click at [70, 182] on span "Mobile Money" at bounding box center [53, 182] width 47 height 12
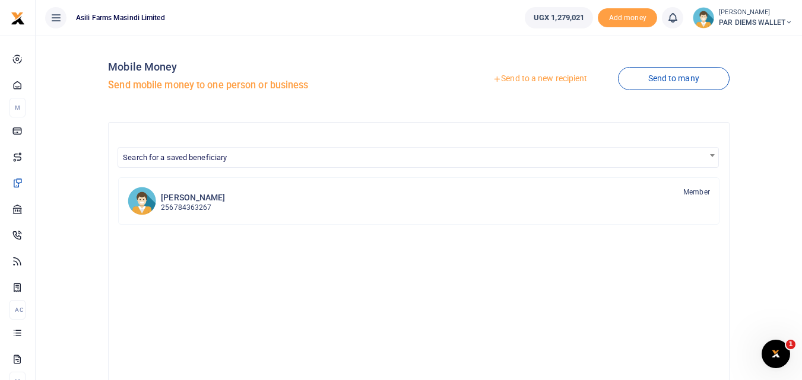
click at [534, 77] on link "Send to a new recipient" at bounding box center [539, 78] width 155 height 21
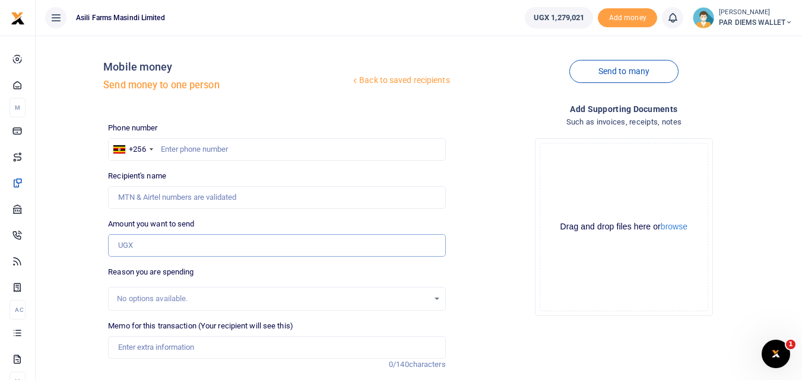
click at [137, 246] on input "Amount you want to send" at bounding box center [276, 245] width 337 height 23
paste input "0785833115"
type input "0785833115"
click at [170, 152] on input "text" at bounding box center [276, 149] width 337 height 23
type input "785833115"
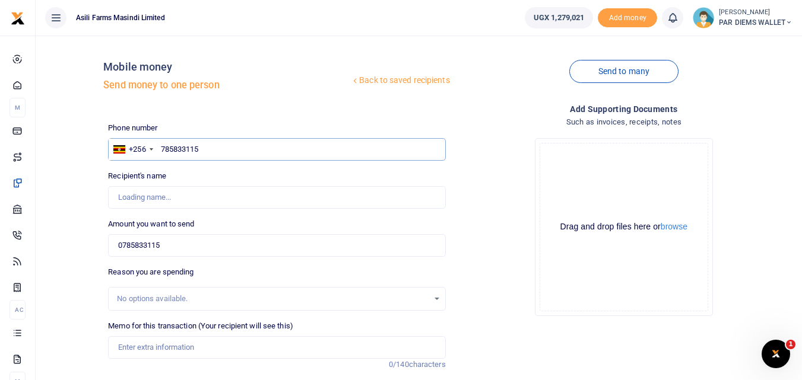
type input "Patrick Tumwesige"
type input "785833115"
click at [178, 252] on input "0785833115" at bounding box center [276, 245] width 337 height 23
type input "0"
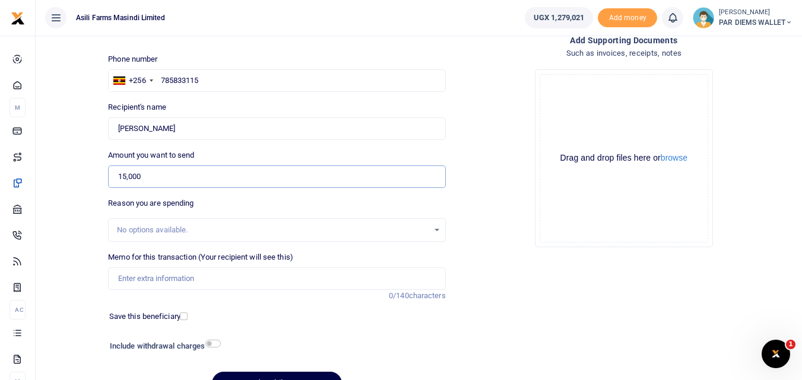
scroll to position [70, 0]
type input "15,000"
click at [175, 273] on input "Memo for this transaction (Your recipient will see this)" at bounding box center [276, 277] width 337 height 23
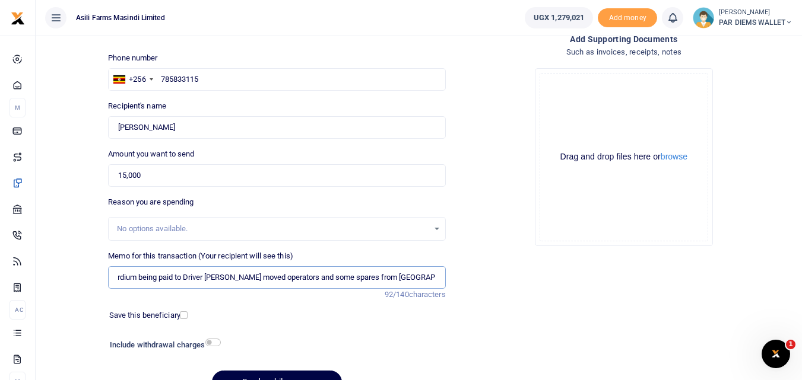
scroll to position [0, 11]
type input "Perdium being paid to Driver Patrick He moved operators and some spares from Ki…"
click at [580, 112] on div "Drag and drop files here or browse Powered by Uppy" at bounding box center [624, 157] width 169 height 169
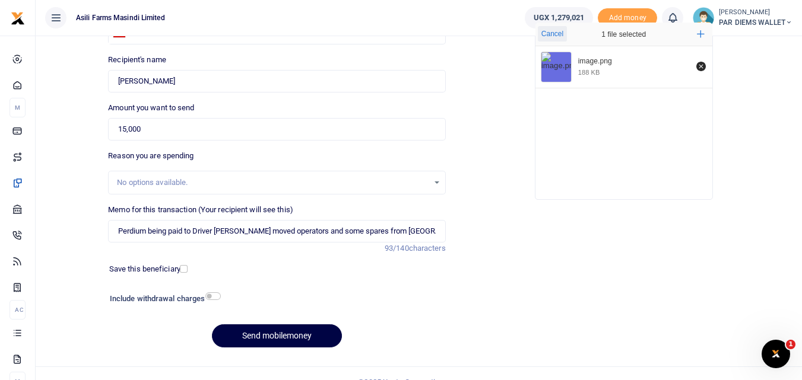
scroll to position [118, 0]
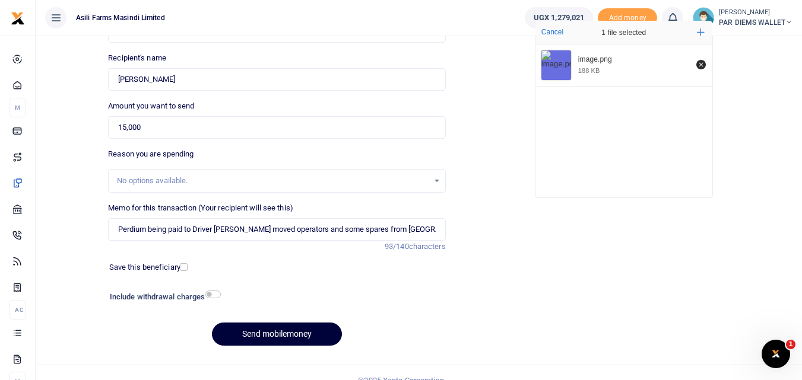
click at [304, 337] on button "Send mobilemoney" at bounding box center [277, 334] width 130 height 23
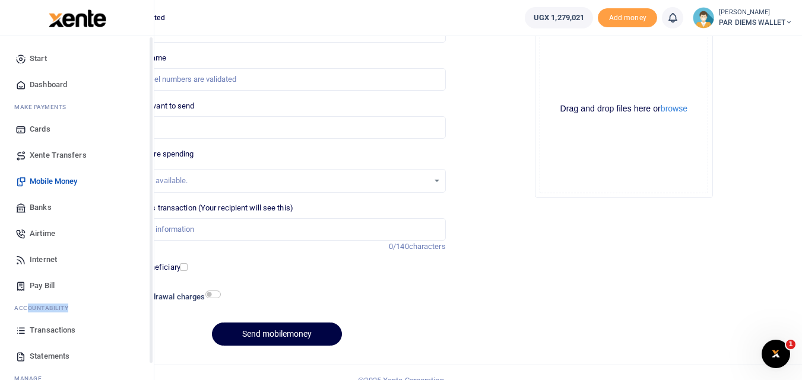
click at [18, 333] on ul "Start Dashboard M ake Payments Cards Xente Transfers Mobile Money Banks Airtime…" at bounding box center [76, 230] width 135 height 369
click at [21, 333] on icon at bounding box center [20, 330] width 11 height 11
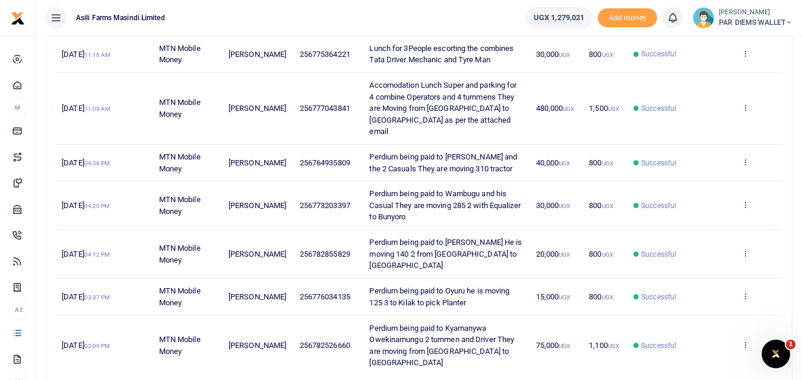
scroll to position [339, 0]
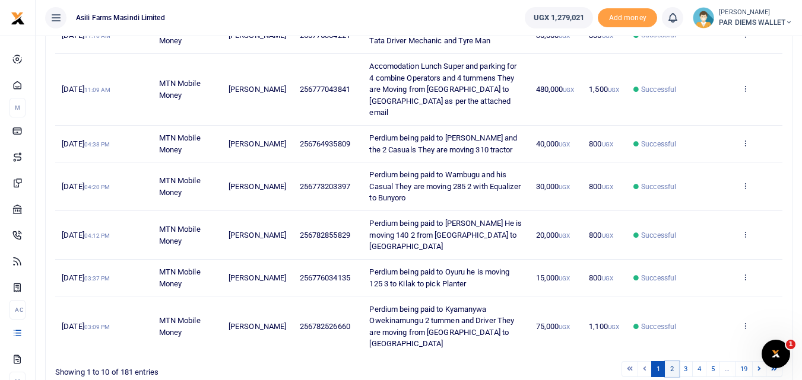
click at [672, 361] on link "2" at bounding box center [672, 369] width 14 height 16
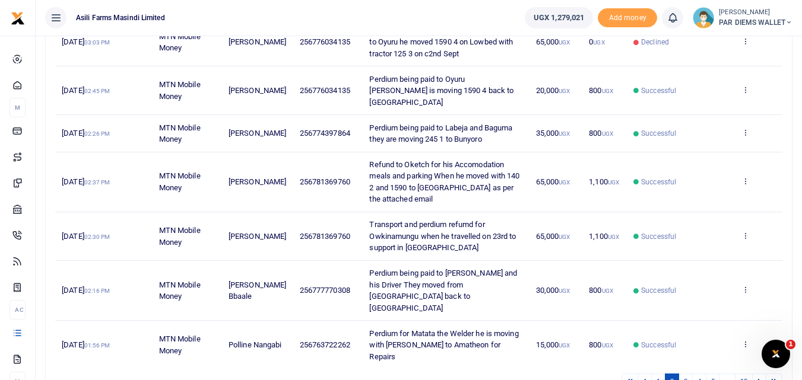
scroll to position [362, 0]
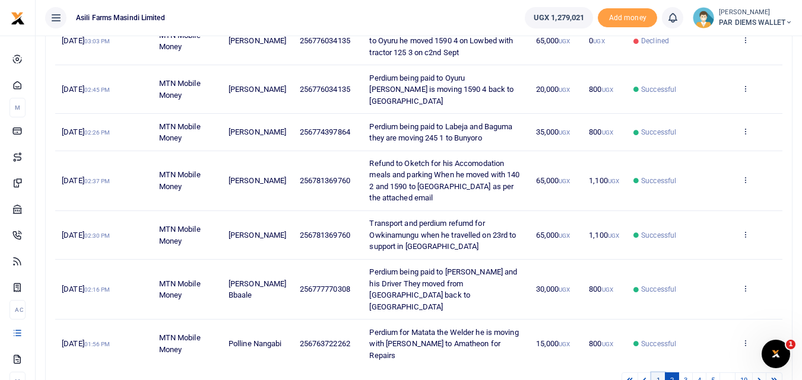
click at [656, 373] on link "1" at bounding box center [658, 381] width 14 height 16
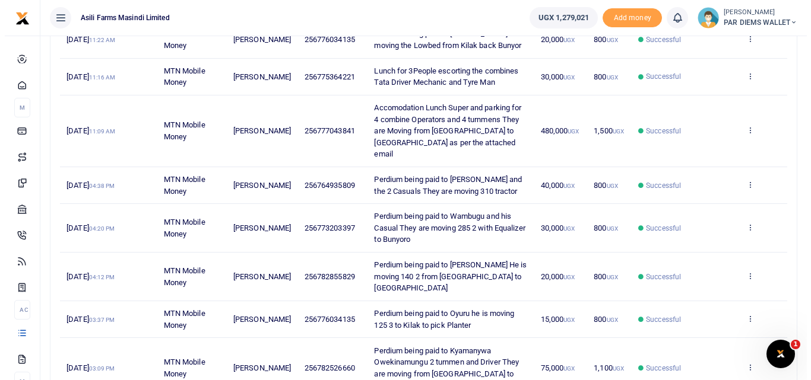
scroll to position [339, 0]
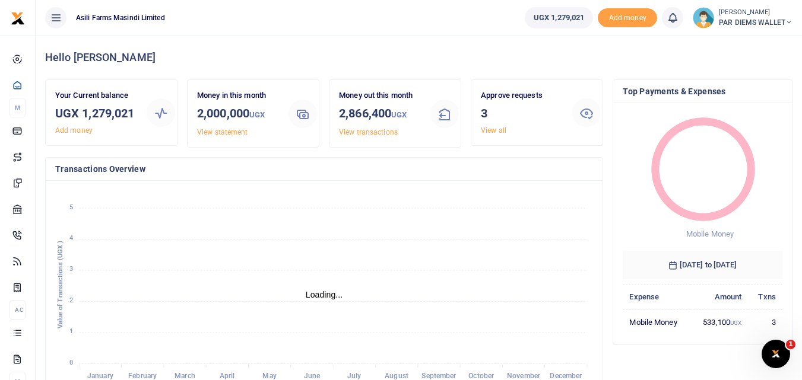
scroll to position [9, 9]
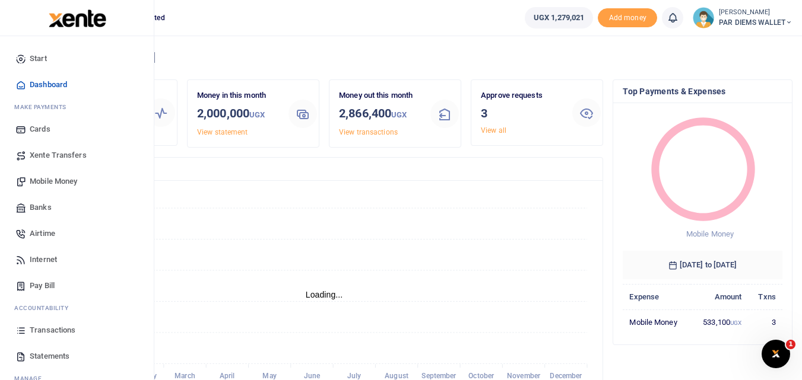
click at [23, 330] on icon at bounding box center [20, 330] width 11 height 11
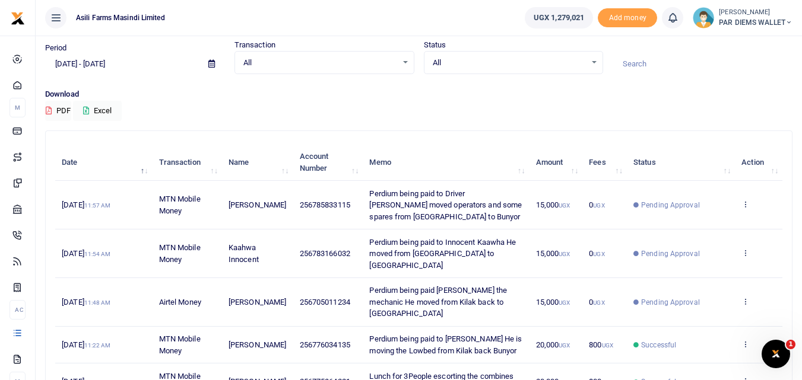
scroll to position [42, 0]
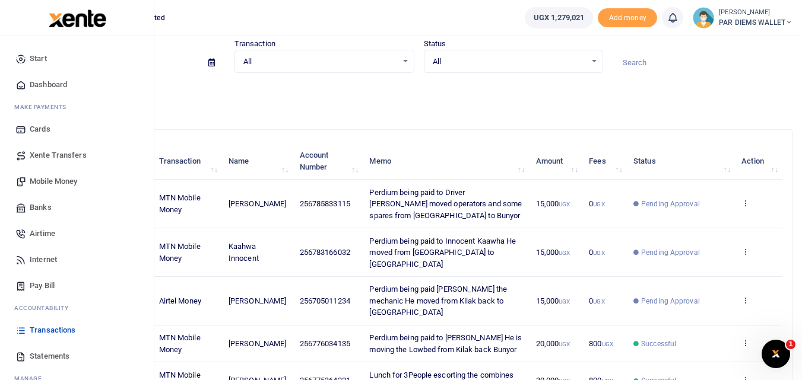
click at [58, 180] on span "Mobile Money" at bounding box center [53, 182] width 47 height 12
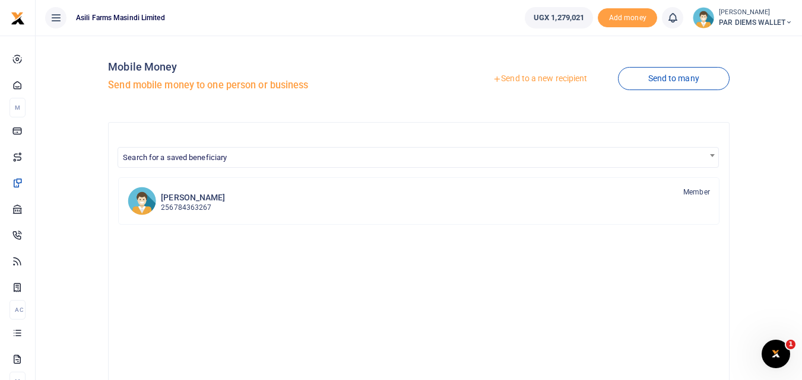
click at [518, 78] on link "Send to a new recipient" at bounding box center [539, 78] width 155 height 21
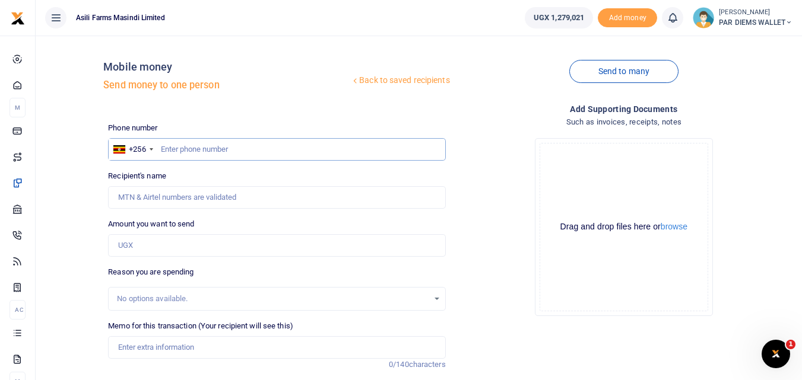
click at [207, 156] on input "text" at bounding box center [276, 149] width 337 height 23
click at [177, 151] on input "text" at bounding box center [276, 149] width 337 height 23
type input "785842504"
type input "John Madira"
type input "785842504"
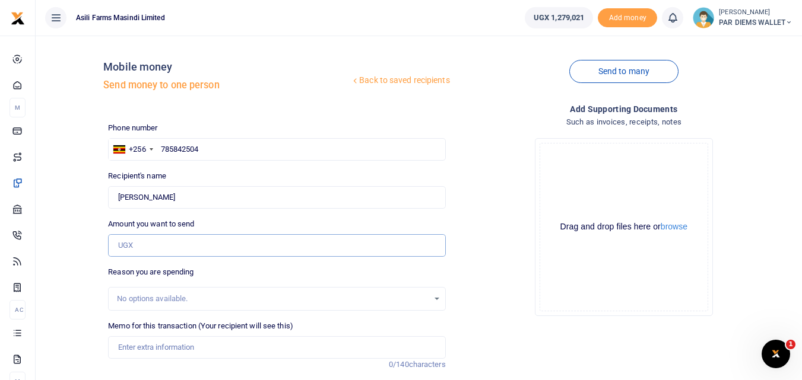
click at [220, 247] on input "Amount you want to send" at bounding box center [276, 245] width 337 height 23
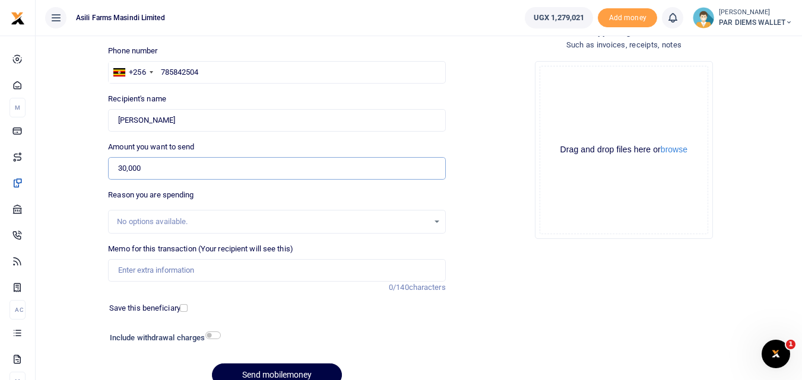
scroll to position [79, 0]
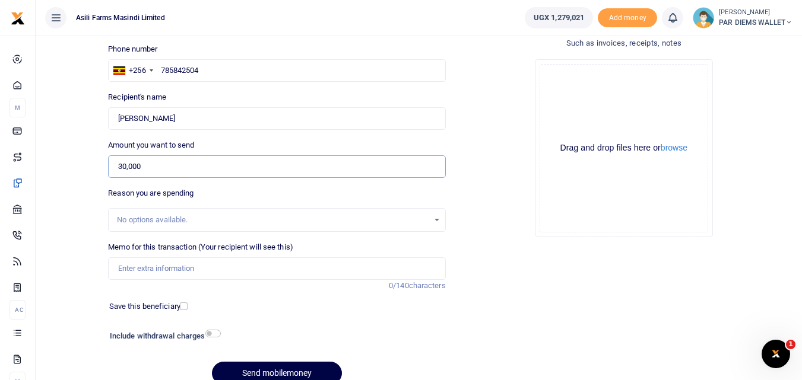
type input "30,000"
click at [195, 276] on input "Memo for this transaction (Your recipient will see this)" at bounding box center [276, 269] width 337 height 23
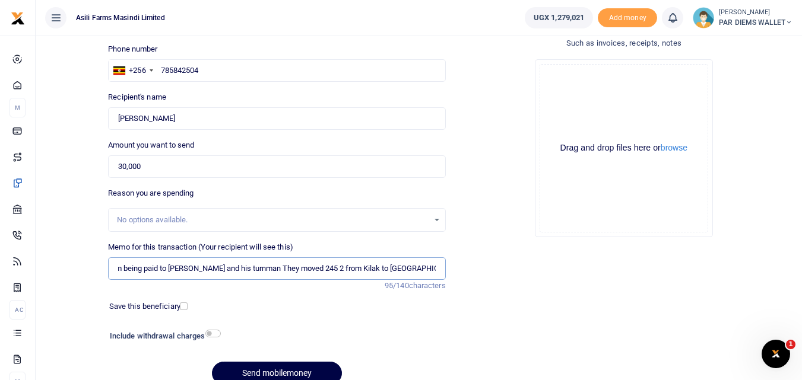
scroll to position [0, 26]
type input "Perdium being paid to John Madira and his turnman They moved 245 2 from Kilak t…"
click at [583, 87] on div "Drag and drop files here or browse Powered by Uppy" at bounding box center [624, 148] width 169 height 169
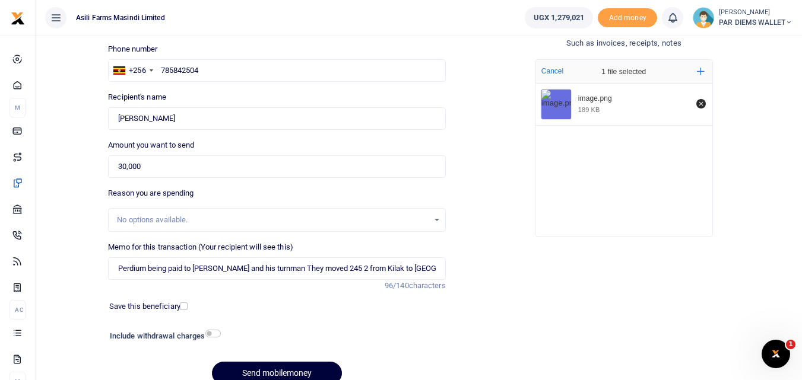
click at [293, 370] on button "Send mobilemoney" at bounding box center [277, 373] width 130 height 23
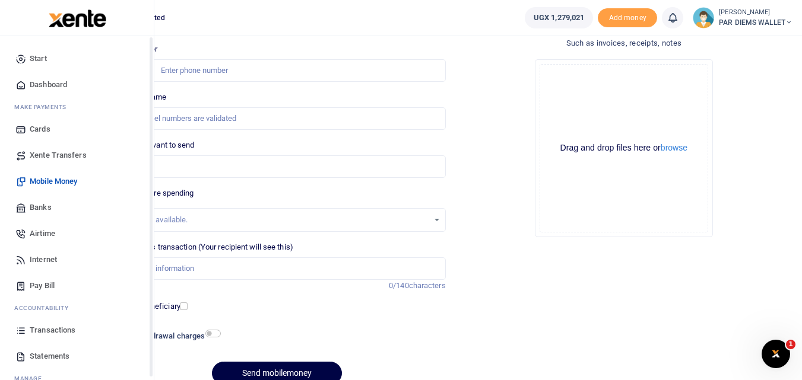
click at [25, 332] on icon at bounding box center [20, 330] width 11 height 11
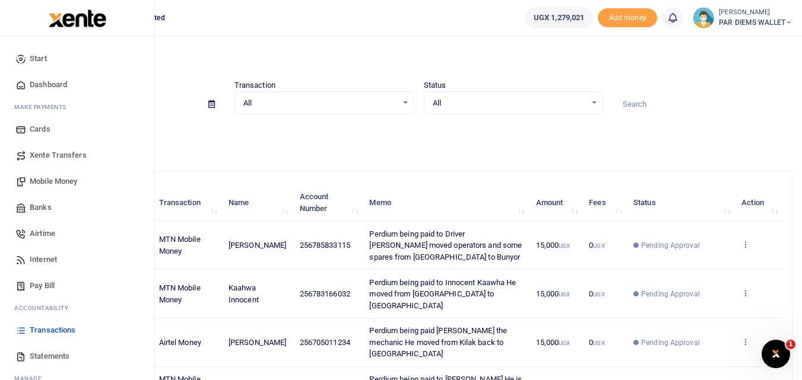
click at [53, 177] on span "Mobile Money" at bounding box center [53, 182] width 47 height 12
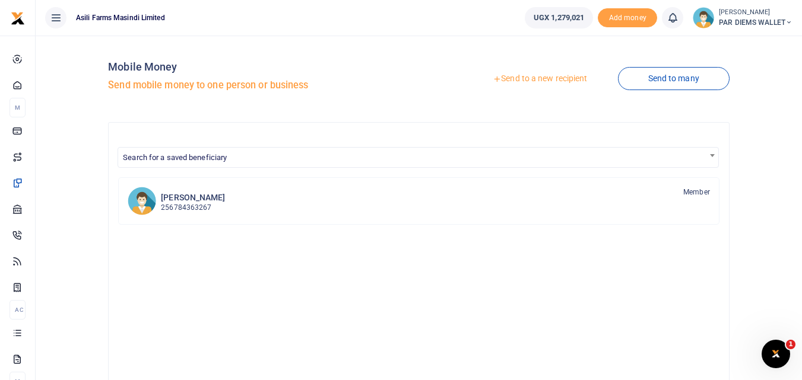
click at [532, 75] on link "Send to a new recipient" at bounding box center [539, 78] width 155 height 21
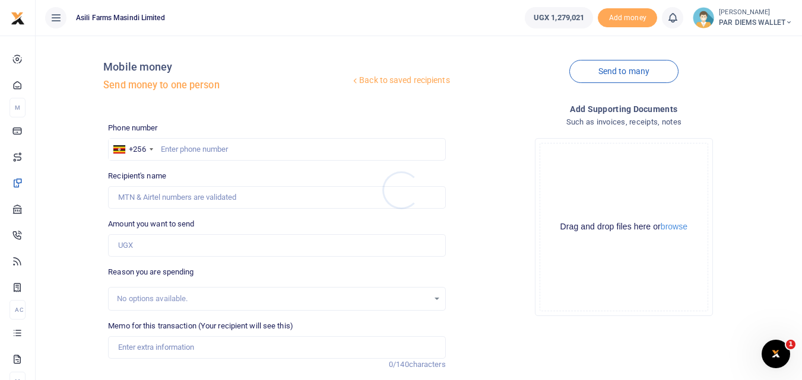
click at [179, 149] on div at bounding box center [401, 190] width 802 height 380
click at [179, 149] on input "text" at bounding box center [276, 149] width 337 height 23
type input "785833115"
type input "Patrick Tumwesige"
type input "785833115"
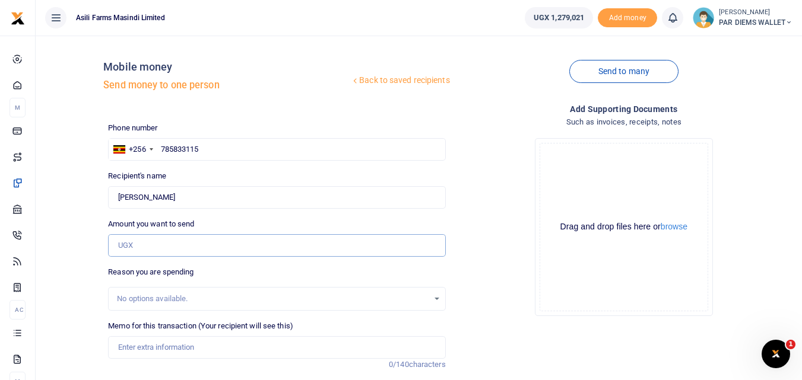
click at [154, 242] on input "Amount you want to send" at bounding box center [276, 245] width 337 height 23
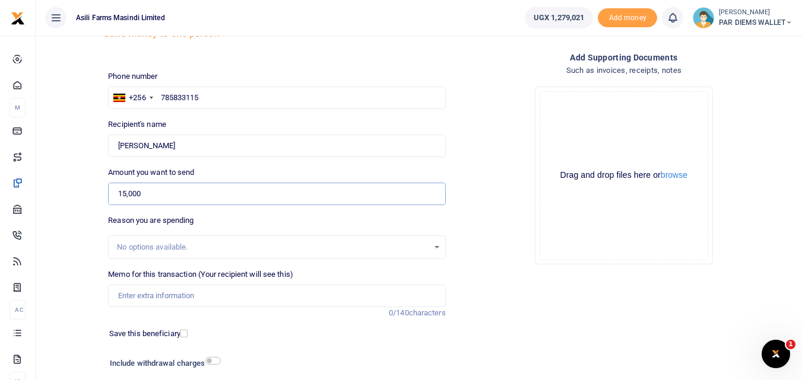
scroll to position [96, 0]
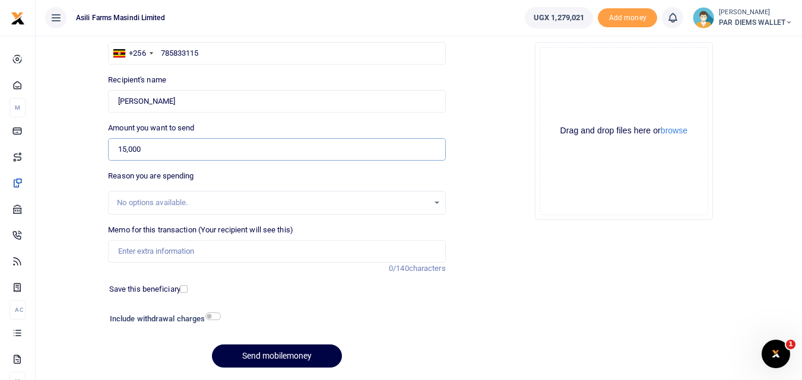
type input "15,000"
click at [151, 263] on div "Memo for this transaction (Your recipient will see this) Reason is required. 0/…" at bounding box center [276, 249] width 347 height 50
click at [178, 249] on input "Memo for this transaction (Your recipient will see this)" at bounding box center [276, 251] width 337 height 23
click at [130, 250] on input "Memo for this transaction (Your recipient will see this)" at bounding box center [276, 251] width 337 height 23
click at [143, 252] on input "Memo for this transaction (Your recipient will see this)" at bounding box center [276, 251] width 337 height 23
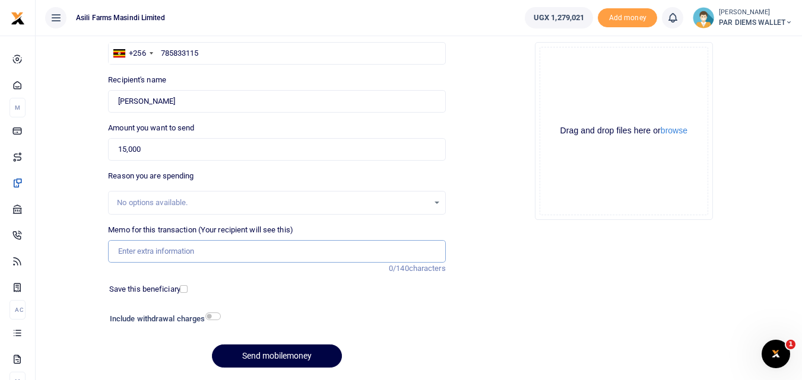
click at [122, 252] on input "Memo for this transaction (Your recipient will see this)" at bounding box center [276, 251] width 337 height 23
click at [125, 252] on input "Memo for this transaction (Your recipient will see this)" at bounding box center [276, 251] width 337 height 23
click at [127, 249] on input "Memo for this transaction (Your recipient will see this)" at bounding box center [276, 251] width 337 height 23
click at [135, 254] on input "Memo for this transaction (Your recipient will see this)" at bounding box center [276, 251] width 337 height 23
click at [161, 253] on input "Perdium" at bounding box center [276, 251] width 337 height 23
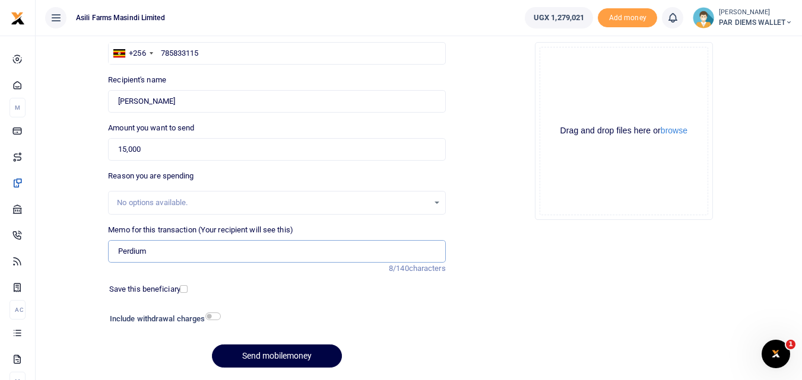
click at [154, 260] on input "Perdium" at bounding box center [276, 251] width 337 height 23
click at [164, 259] on input "Perdium" at bounding box center [276, 251] width 337 height 23
type input "Perdium being paid t Patrick He is escorting Combines from Kilak to Kigumba"
click at [174, 155] on input "15,000" at bounding box center [276, 149] width 337 height 23
type input "1"
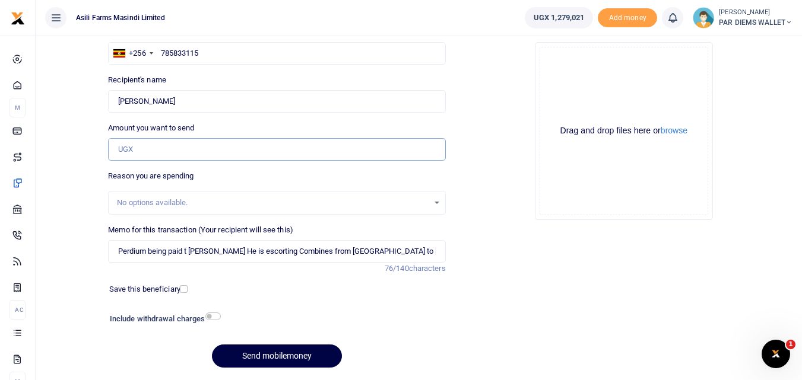
type input "0"
type input "50,000"
click at [150, 249] on input "Perdium being paid t Patrick He is escorting Combines from Kilak to Kigumba" at bounding box center [276, 251] width 337 height 23
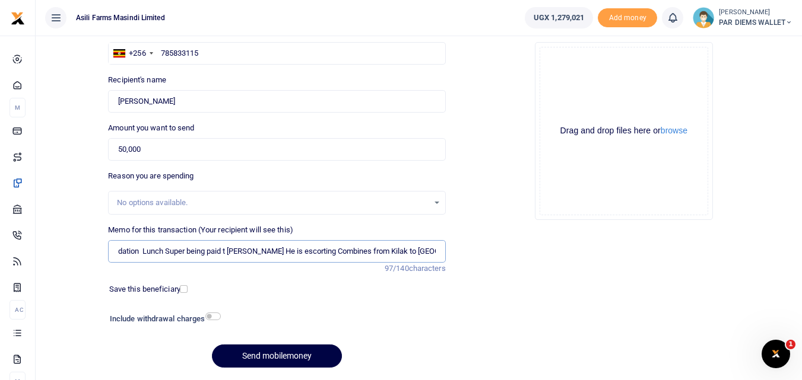
type input "Accomodation Lunch Super being paid t Patrick He is escorting Combines from Kil…"
click at [578, 71] on div "Drag and drop files here or browse Powered by Uppy" at bounding box center [624, 131] width 169 height 169
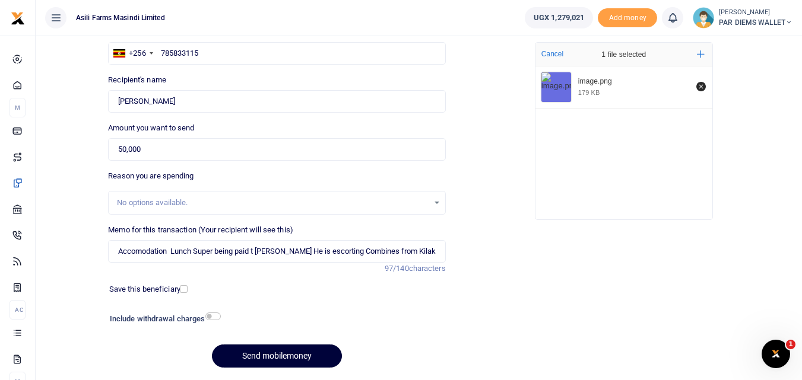
click at [265, 358] on button "Send mobilemoney" at bounding box center [277, 356] width 130 height 23
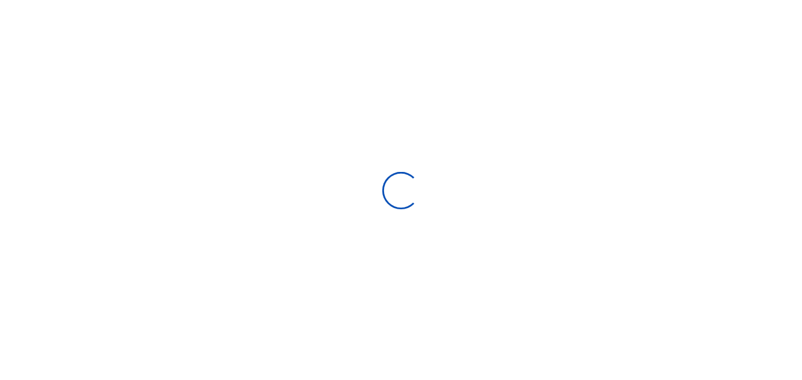
scroll to position [96, 0]
select select
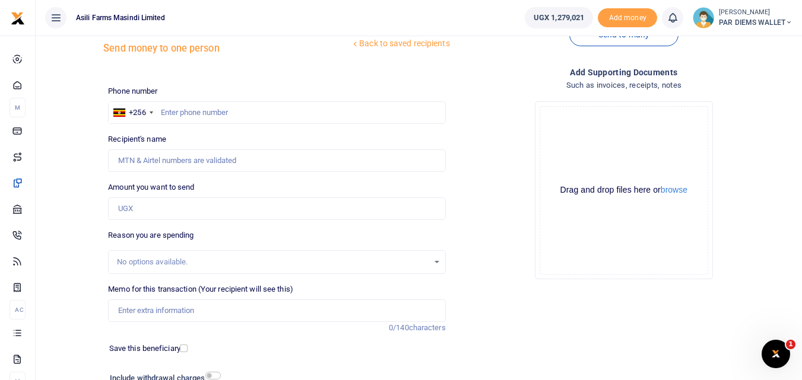
scroll to position [33, 0]
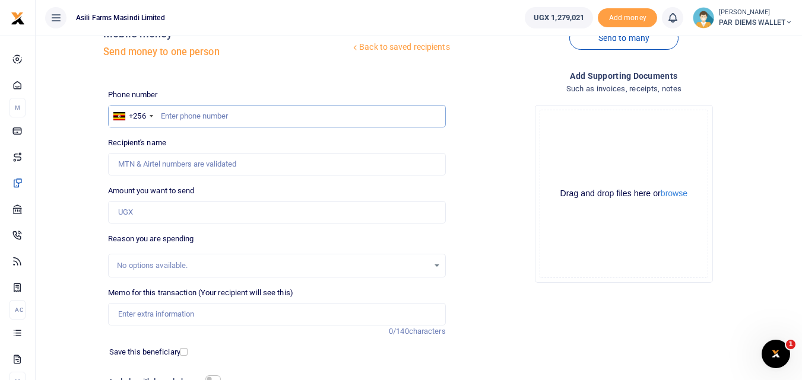
click at [180, 119] on input "text" at bounding box center [276, 116] width 337 height 23
click at [134, 215] on input "Amount you want to send" at bounding box center [276, 212] width 337 height 23
paste input "+256 700 847091"
type input "+256 700 847091"
click at [187, 113] on input "text" at bounding box center [276, 116] width 337 height 23
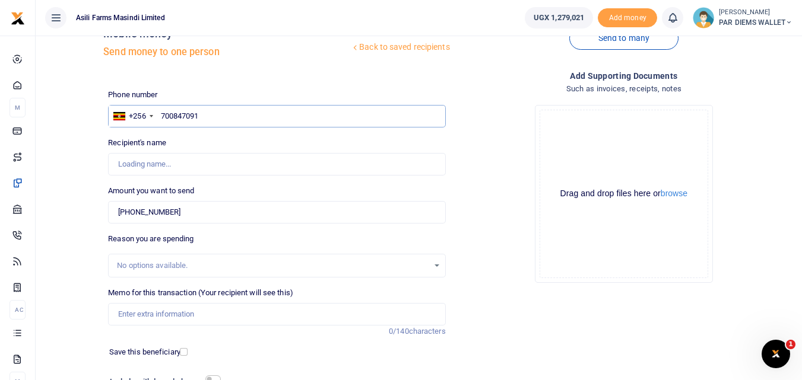
type input "700847091"
click at [191, 214] on input "+256 700 847091" at bounding box center [276, 212] width 337 height 23
type input "Zimaze Joseph"
type input "+"
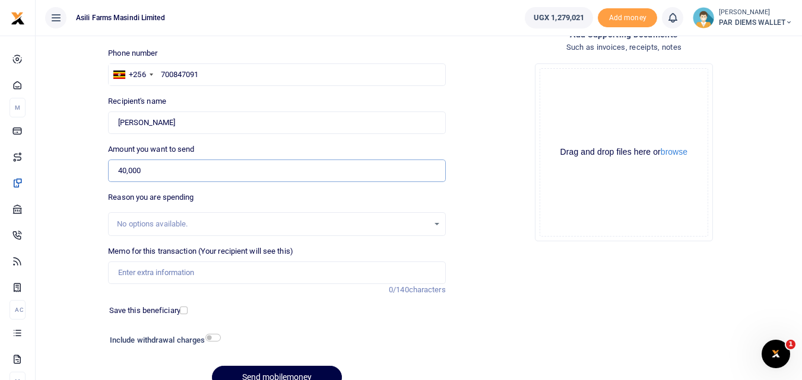
scroll to position [94, 0]
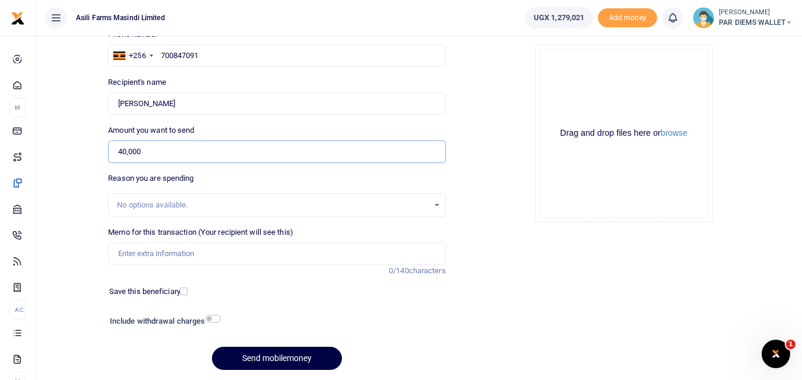
type input "40,000"
click at [270, 255] on input "Memo for this transaction (Your recipient will see this)" at bounding box center [276, 254] width 337 height 23
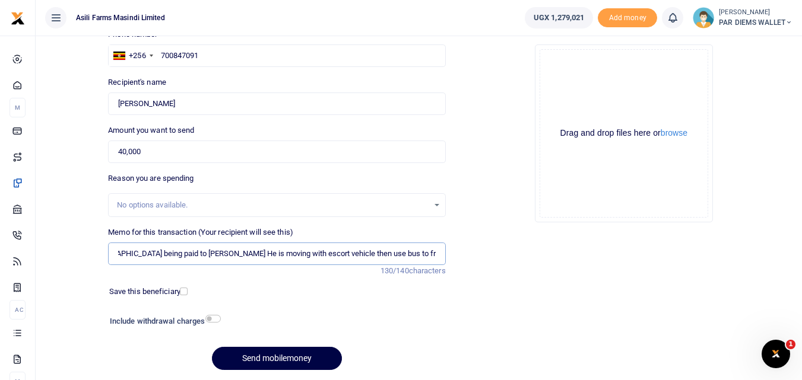
scroll to position [0, 145]
type input "Perdium and Transport from from Gulu being paid to Joseph Zimaze He is moving w…"
click at [605, 70] on div "Drag and drop files here or browse Powered by Uppy" at bounding box center [624, 133] width 169 height 169
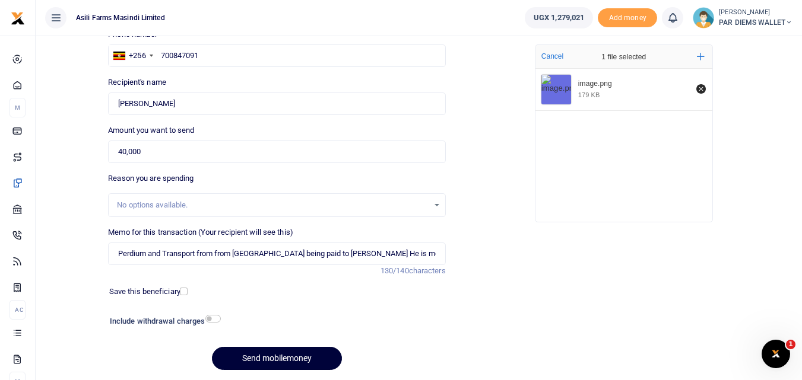
click at [315, 349] on button "Send mobilemoney" at bounding box center [277, 358] width 130 height 23
